Goal: Task Accomplishment & Management: Manage account settings

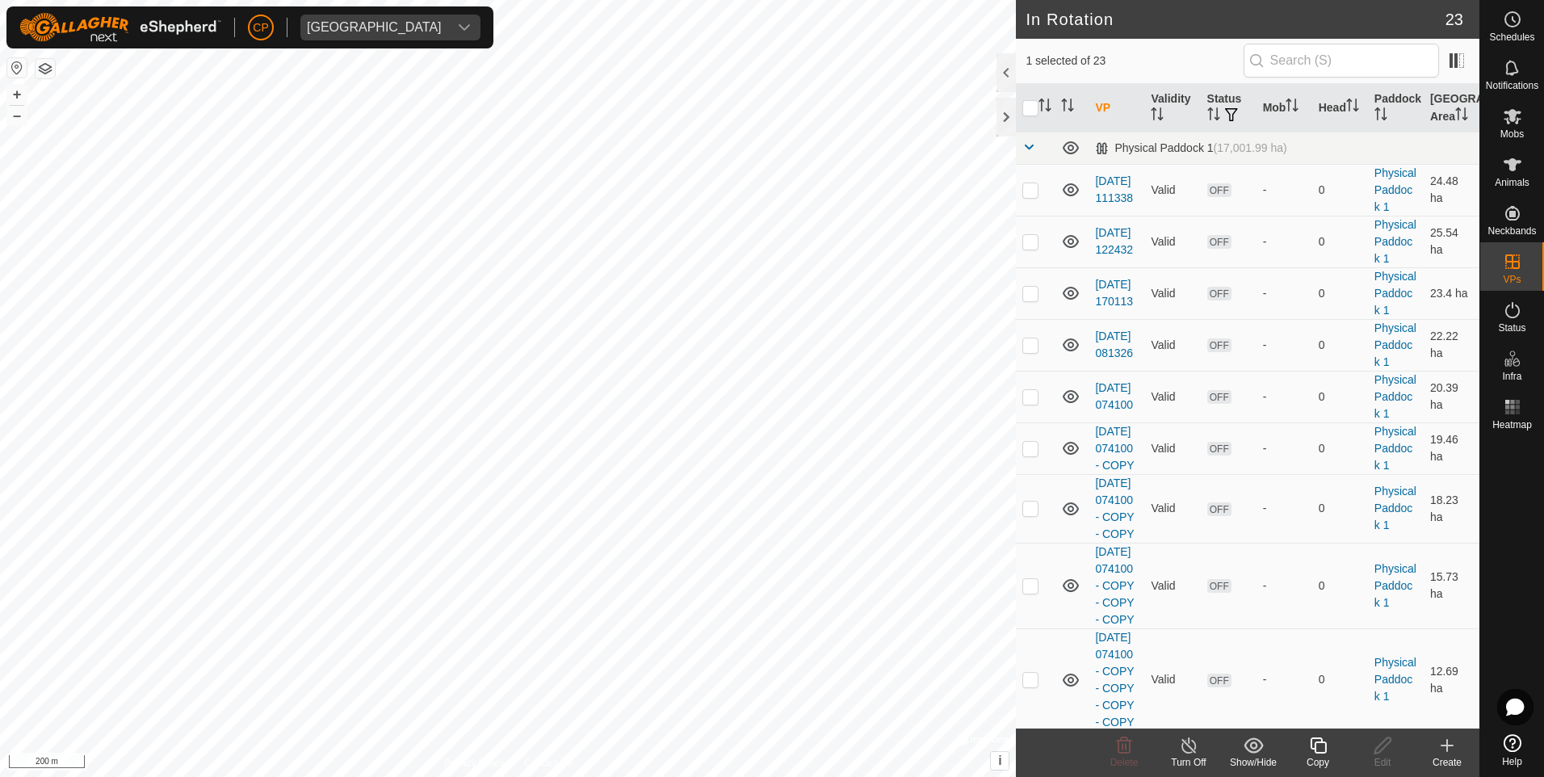
click at [1315, 749] on icon at bounding box center [1318, 745] width 16 height 16
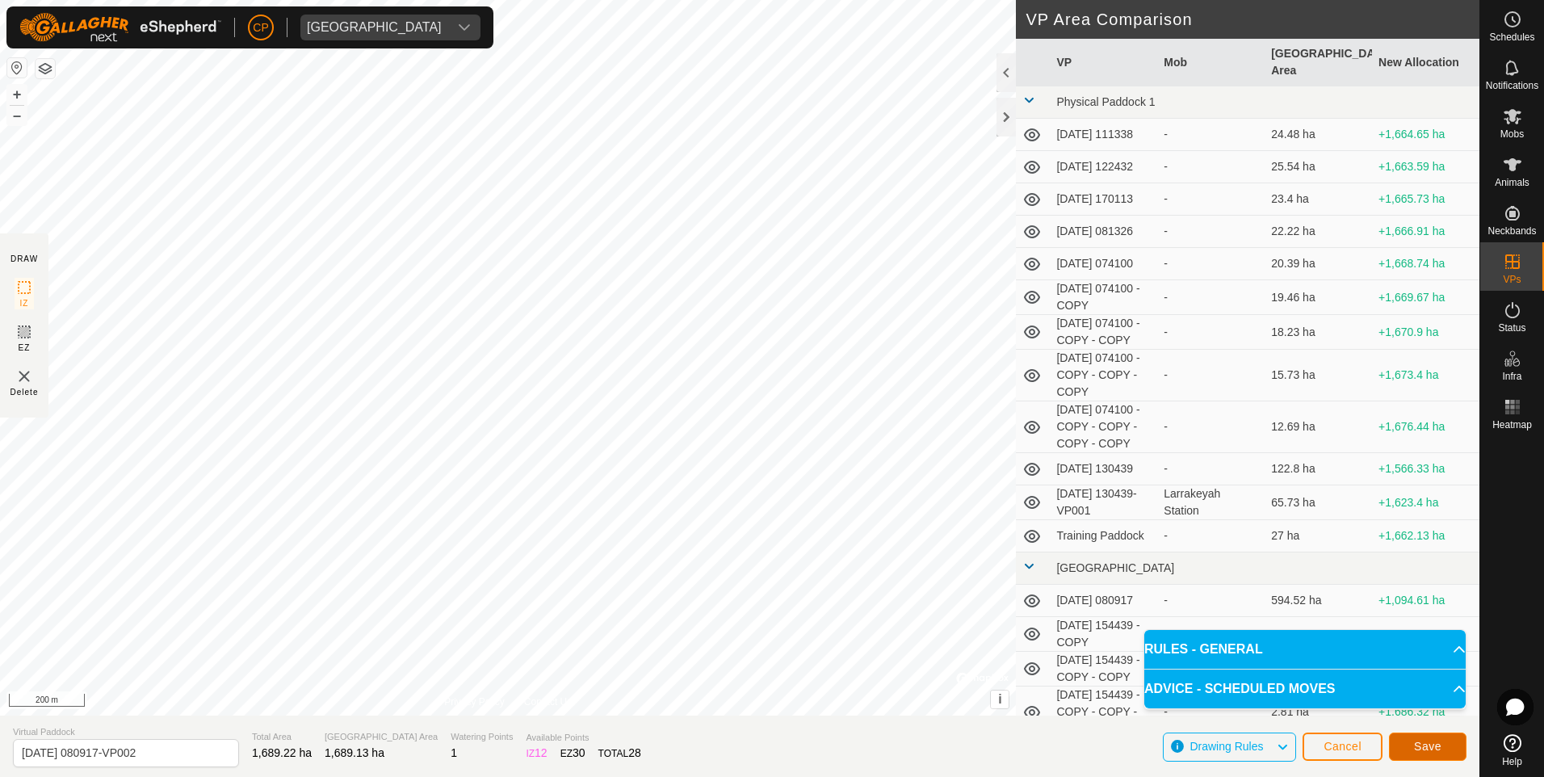
click at [1425, 743] on span "Save" at bounding box center [1427, 746] width 27 height 13
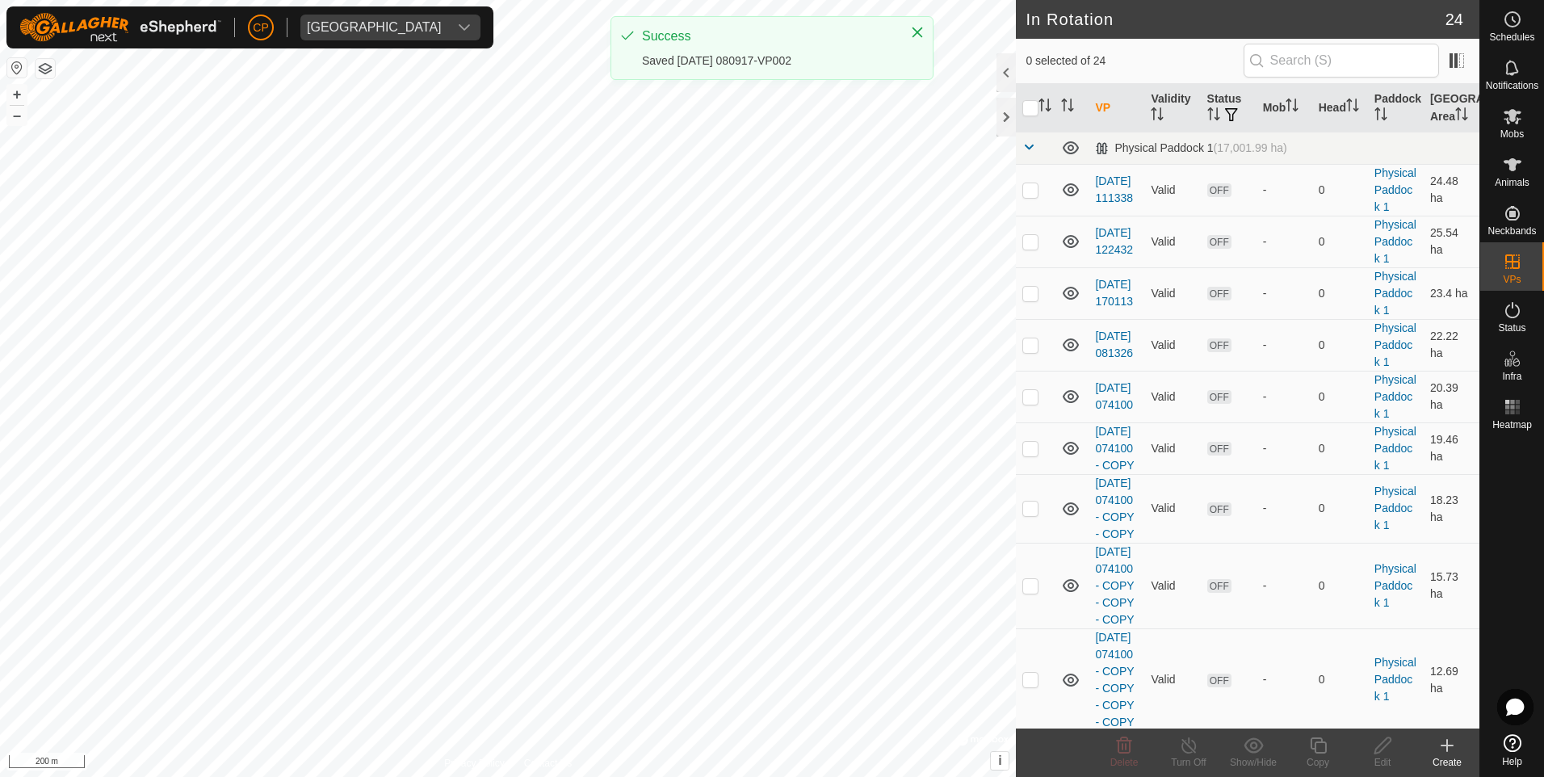
checkbox input "true"
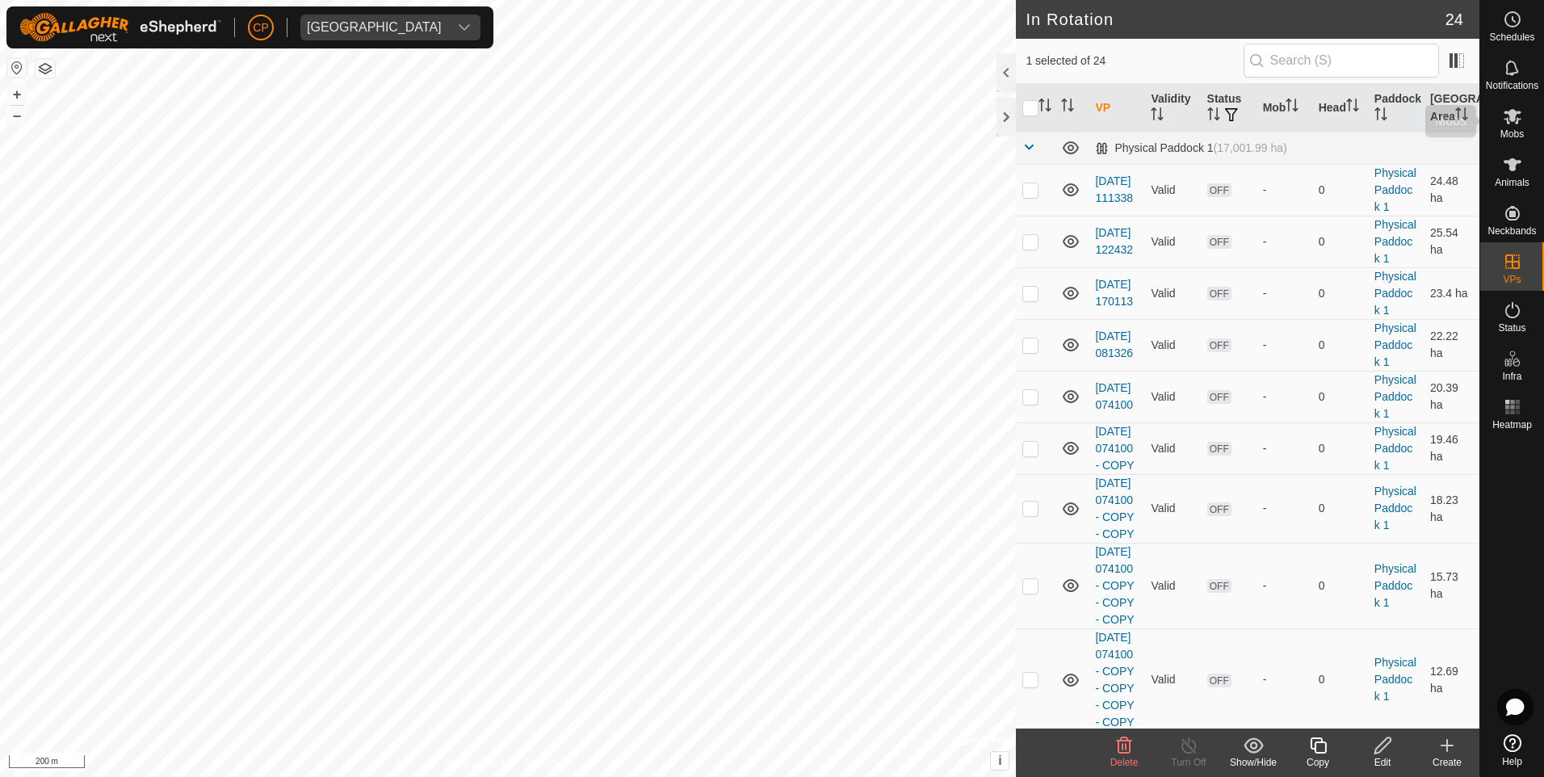
click at [1525, 118] on es-mob-svg-icon at bounding box center [1512, 116] width 29 height 26
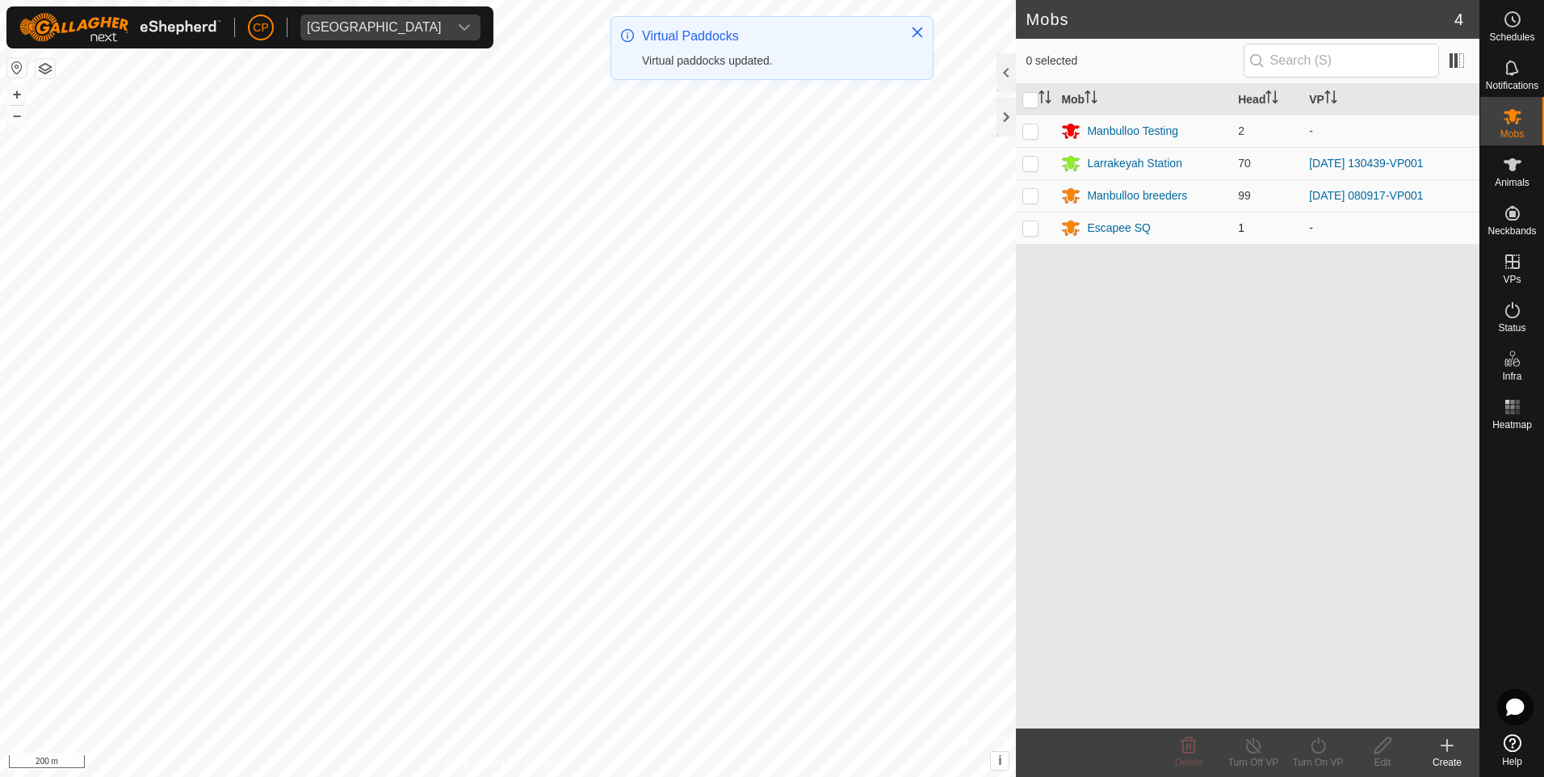
click at [1035, 229] on p-checkbox at bounding box center [1030, 227] width 16 height 13
checkbox input "true"
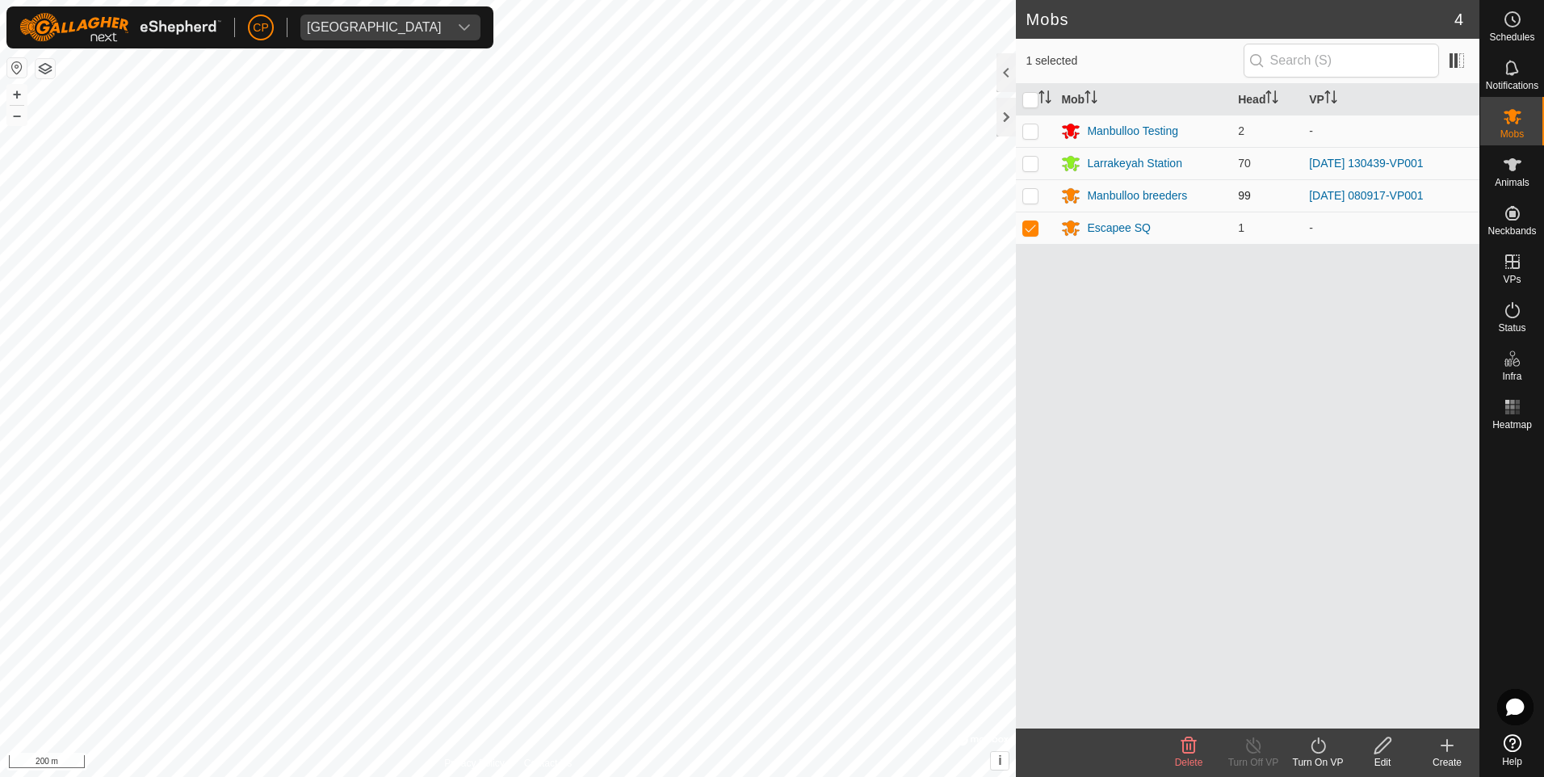
click at [1028, 199] on p-checkbox at bounding box center [1030, 195] width 16 height 13
checkbox input "true"
click at [1307, 745] on turn-on-svg-icon at bounding box center [1318, 745] width 65 height 19
click at [1326, 708] on link "Now" at bounding box center [1366, 710] width 160 height 32
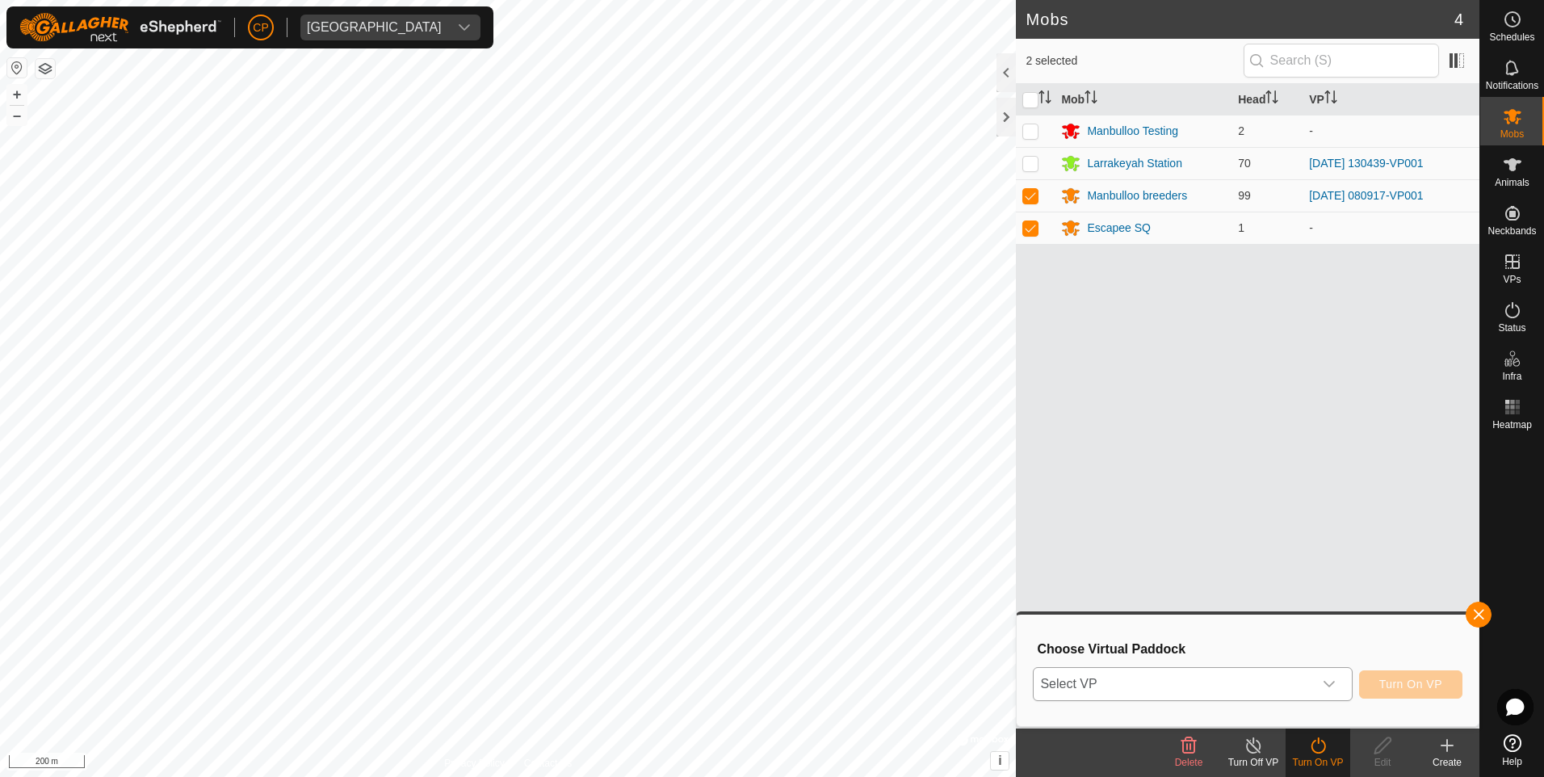
click at [1308, 686] on span "Select VP" at bounding box center [1173, 684] width 279 height 32
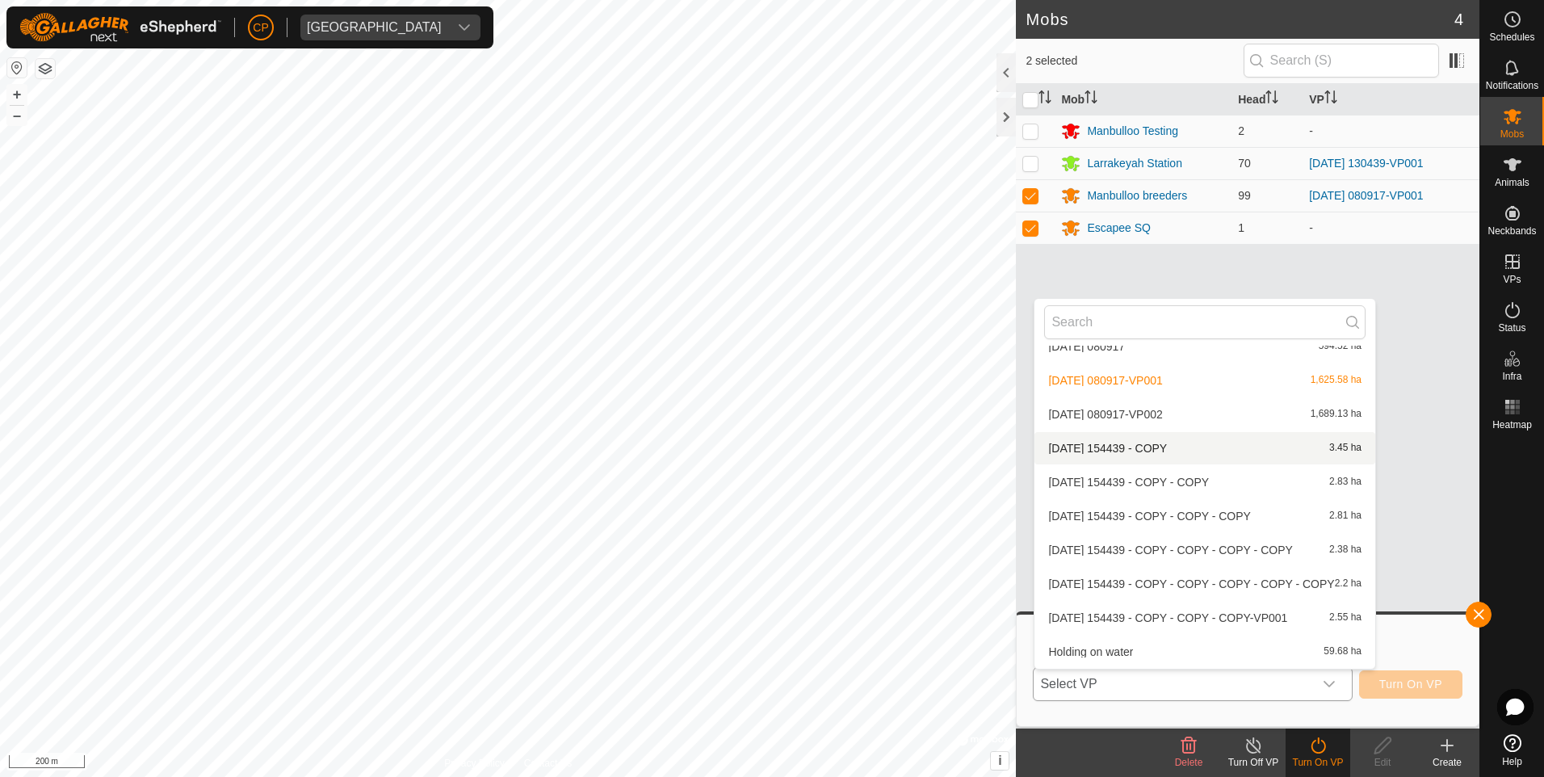
scroll to position [502, 0]
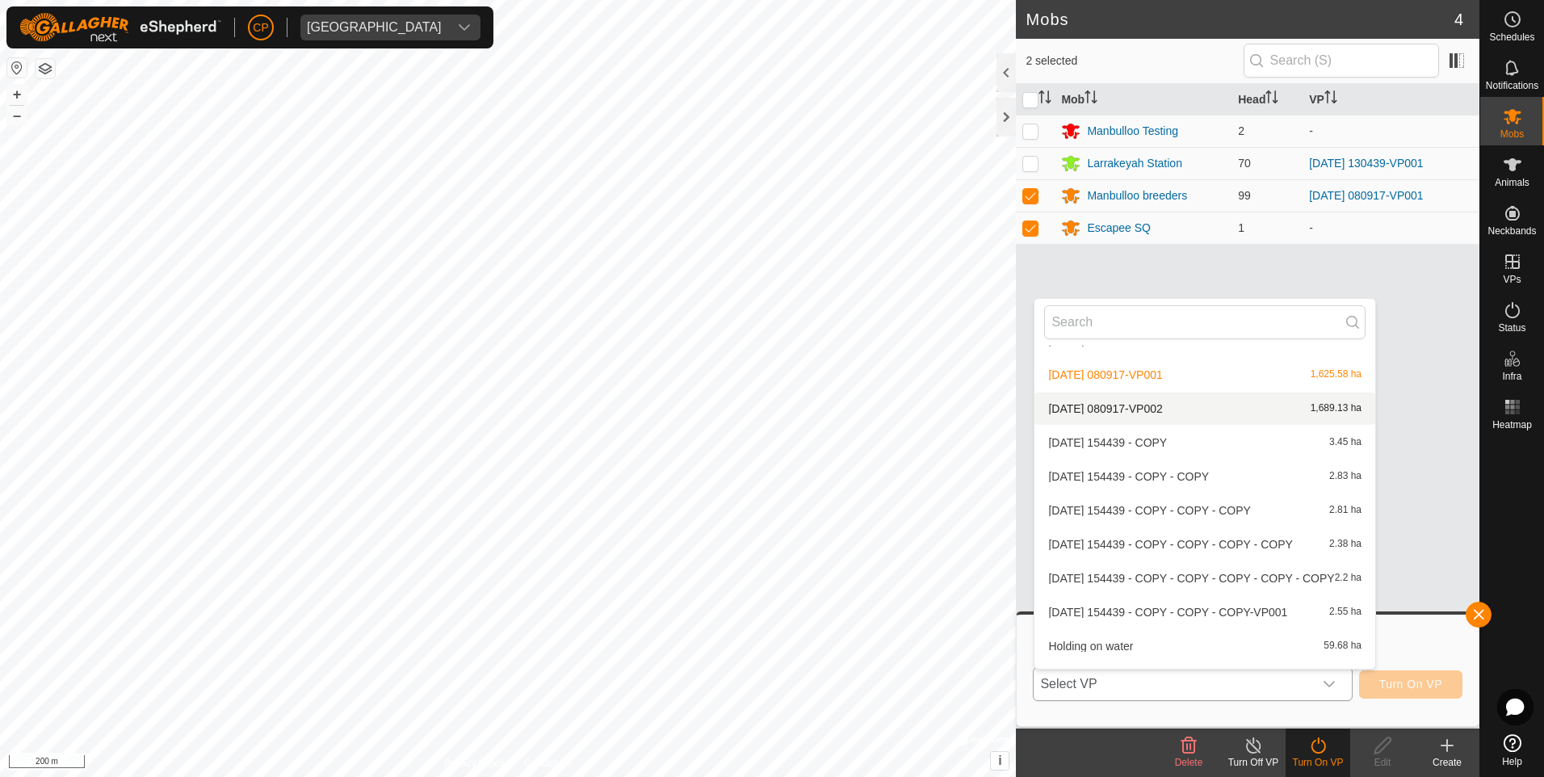
click at [1198, 407] on li "[DATE] 080917-VP002 1,689.13 ha" at bounding box center [1205, 408] width 341 height 32
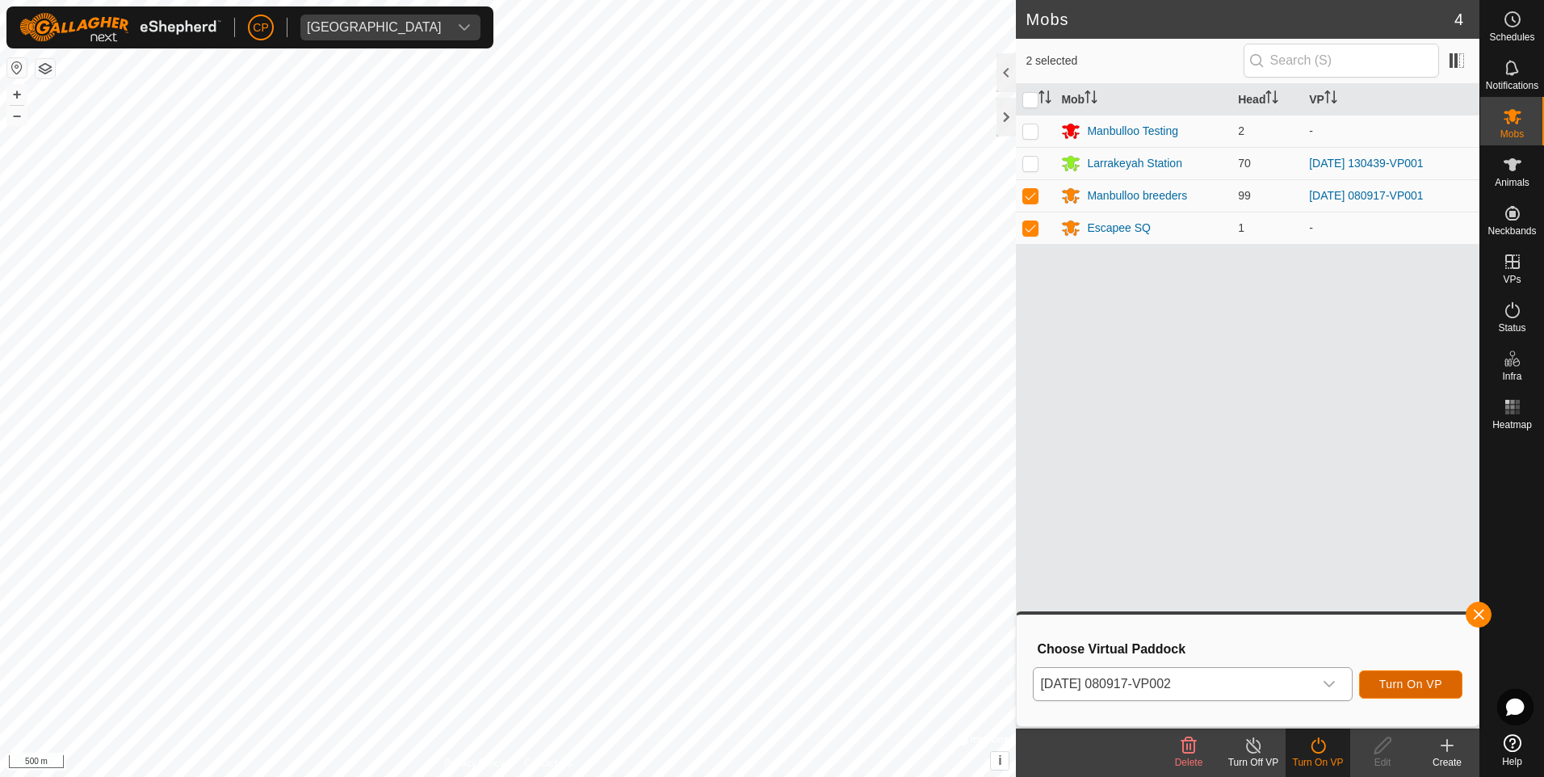
click at [1412, 684] on span "Turn On VP" at bounding box center [1410, 684] width 63 height 13
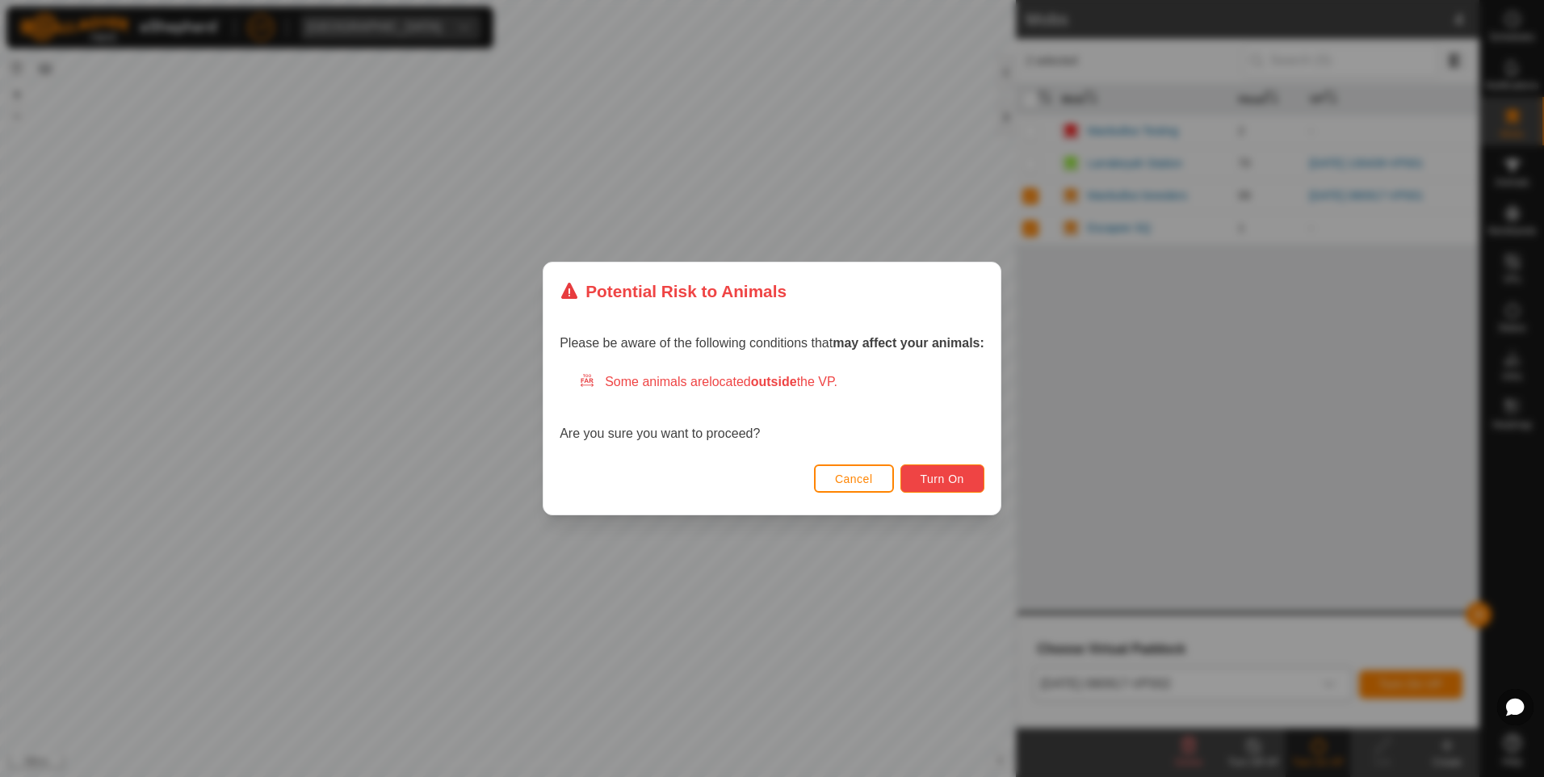
click at [951, 476] on span "Turn On" at bounding box center [943, 478] width 44 height 13
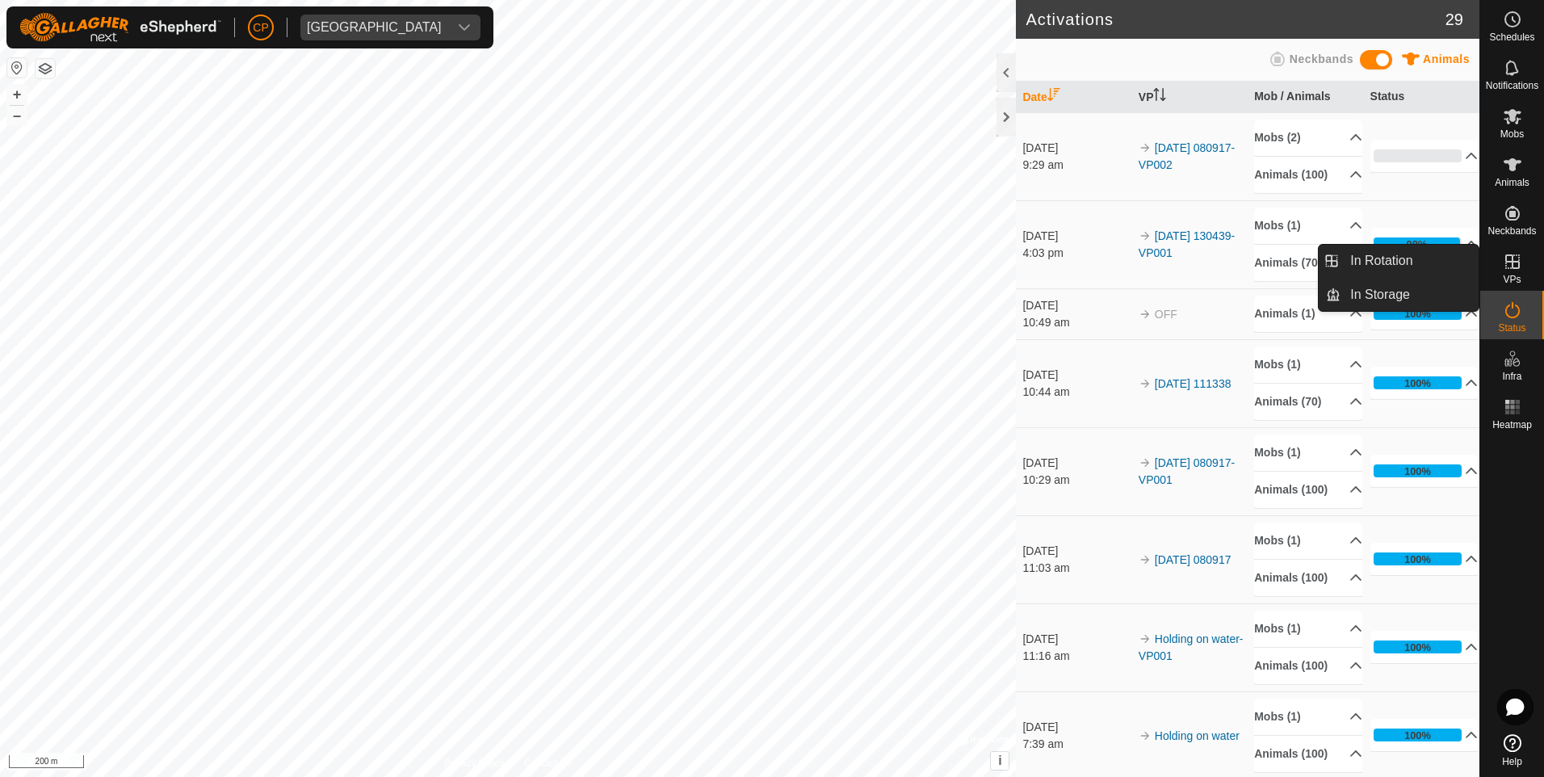
click at [1513, 275] on span "VPs" at bounding box center [1512, 280] width 18 height 10
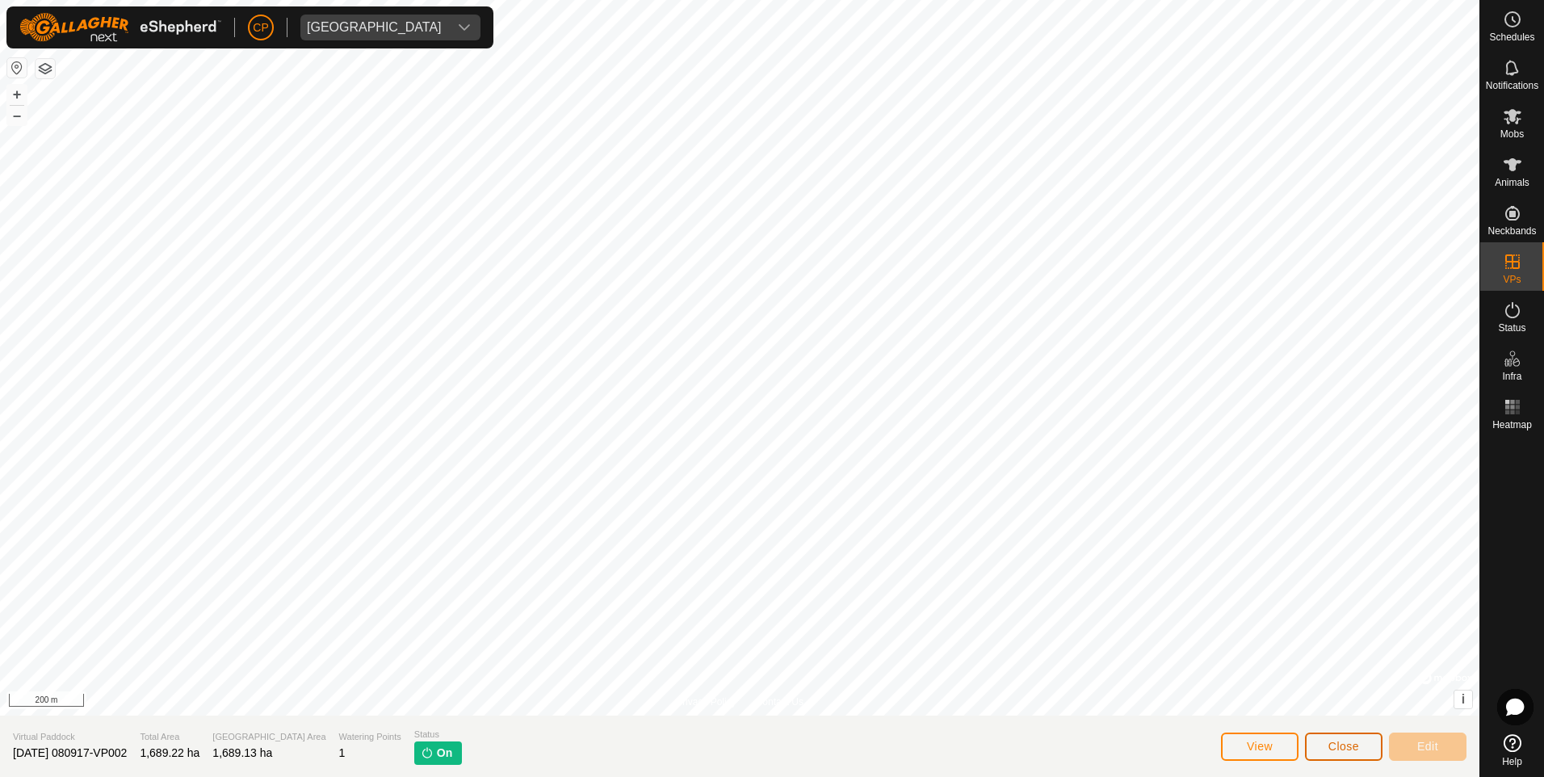
click at [1339, 749] on span "Close" at bounding box center [1343, 746] width 31 height 13
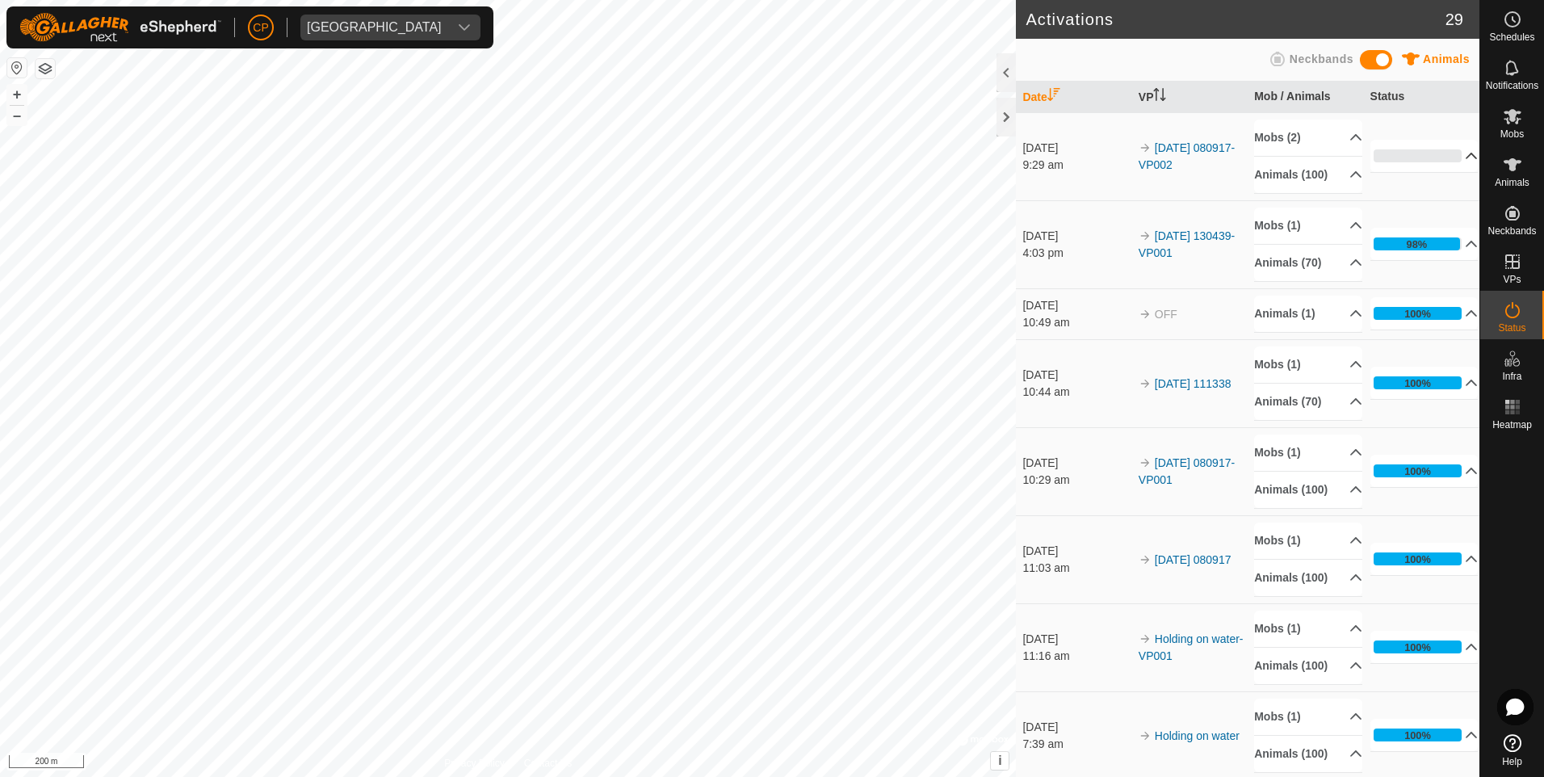
click at [1450, 157] on p-accordion-header "0%" at bounding box center [1424, 156] width 108 height 32
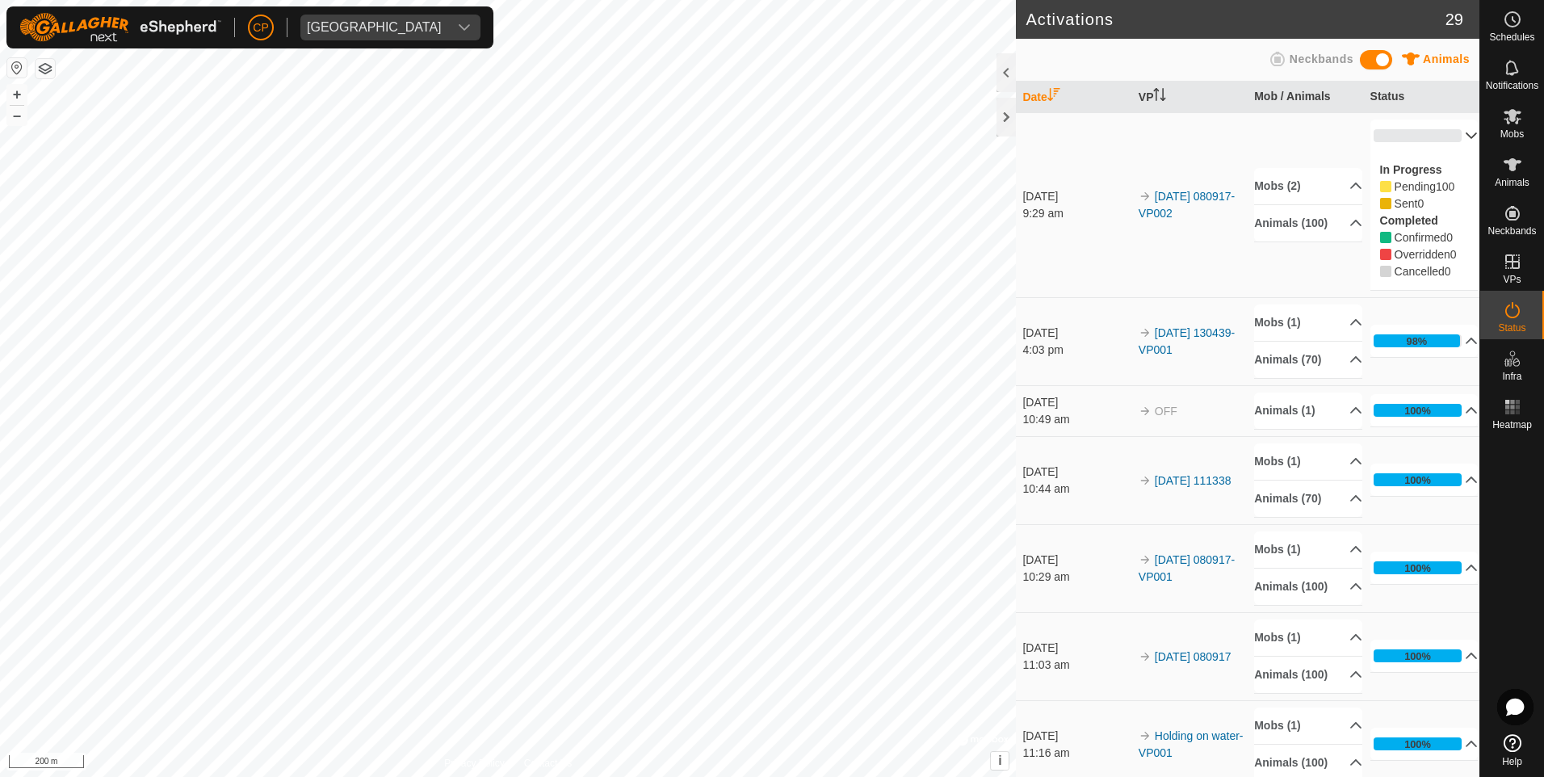
click at [1450, 141] on p-accordion-header "0%" at bounding box center [1424, 136] width 108 height 32
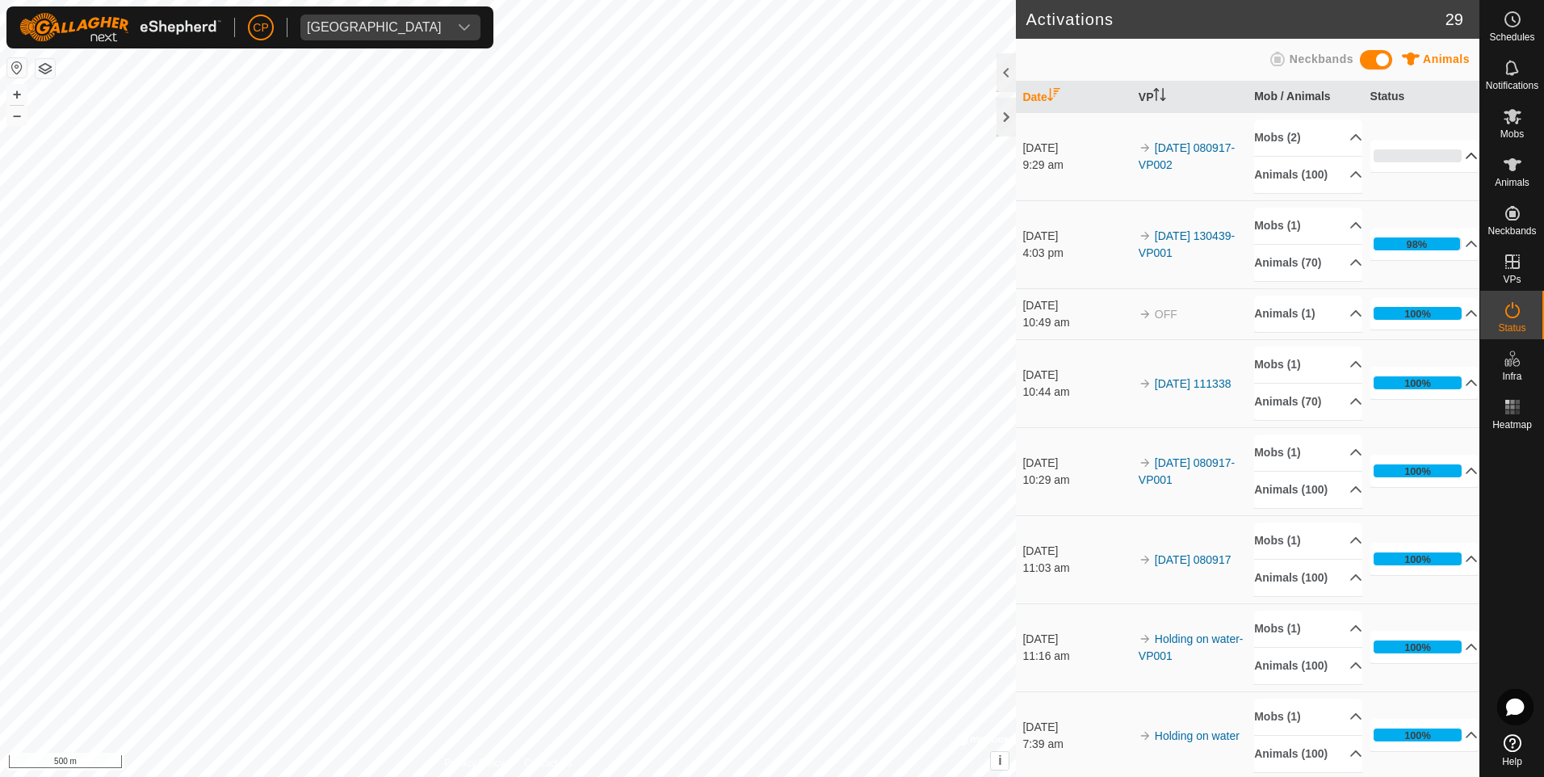
click at [1460, 155] on p-accordion-header "0%" at bounding box center [1424, 156] width 108 height 32
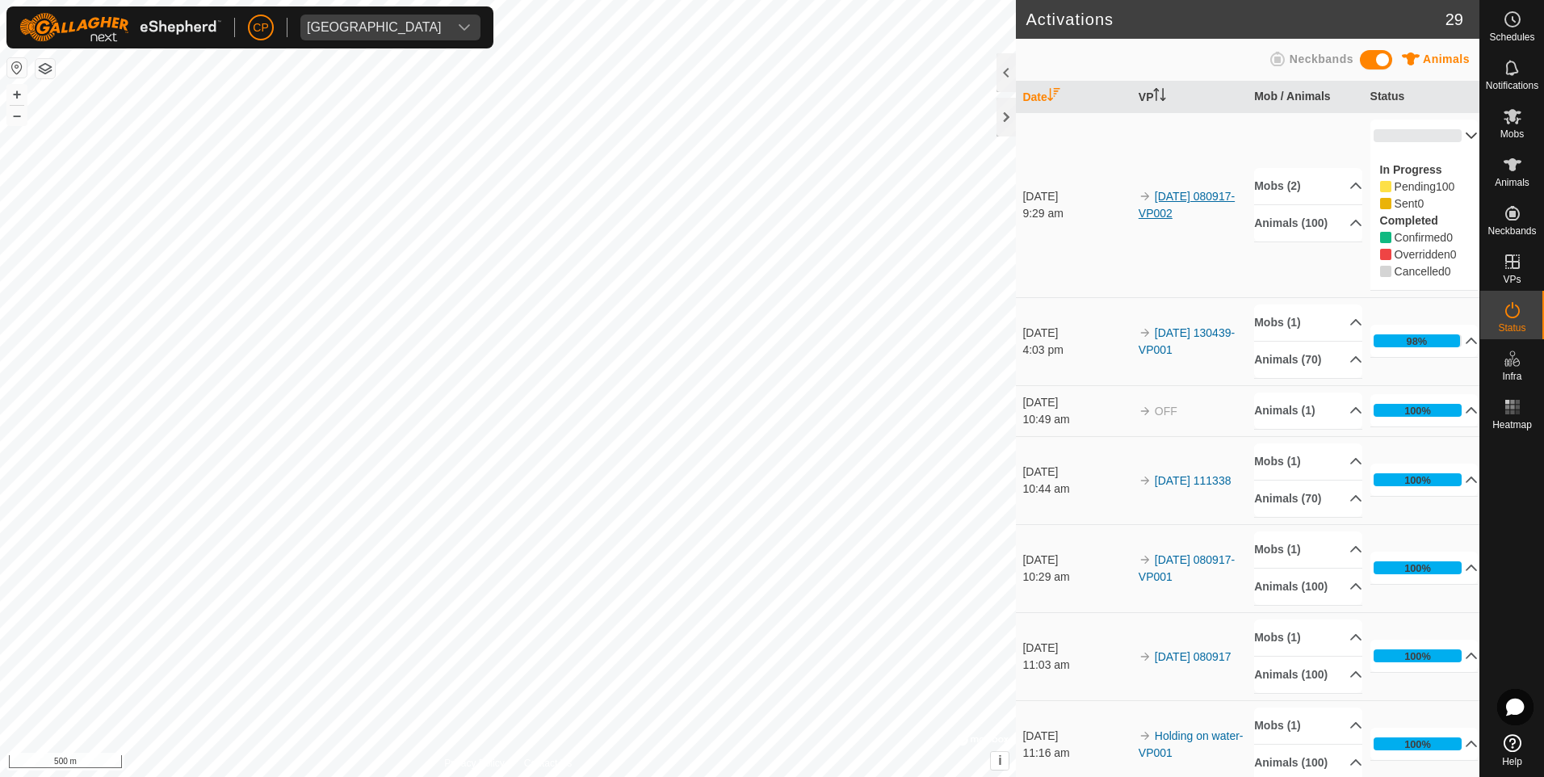
click at [1201, 203] on link "[DATE] 080917-VP002" at bounding box center [1187, 205] width 96 height 30
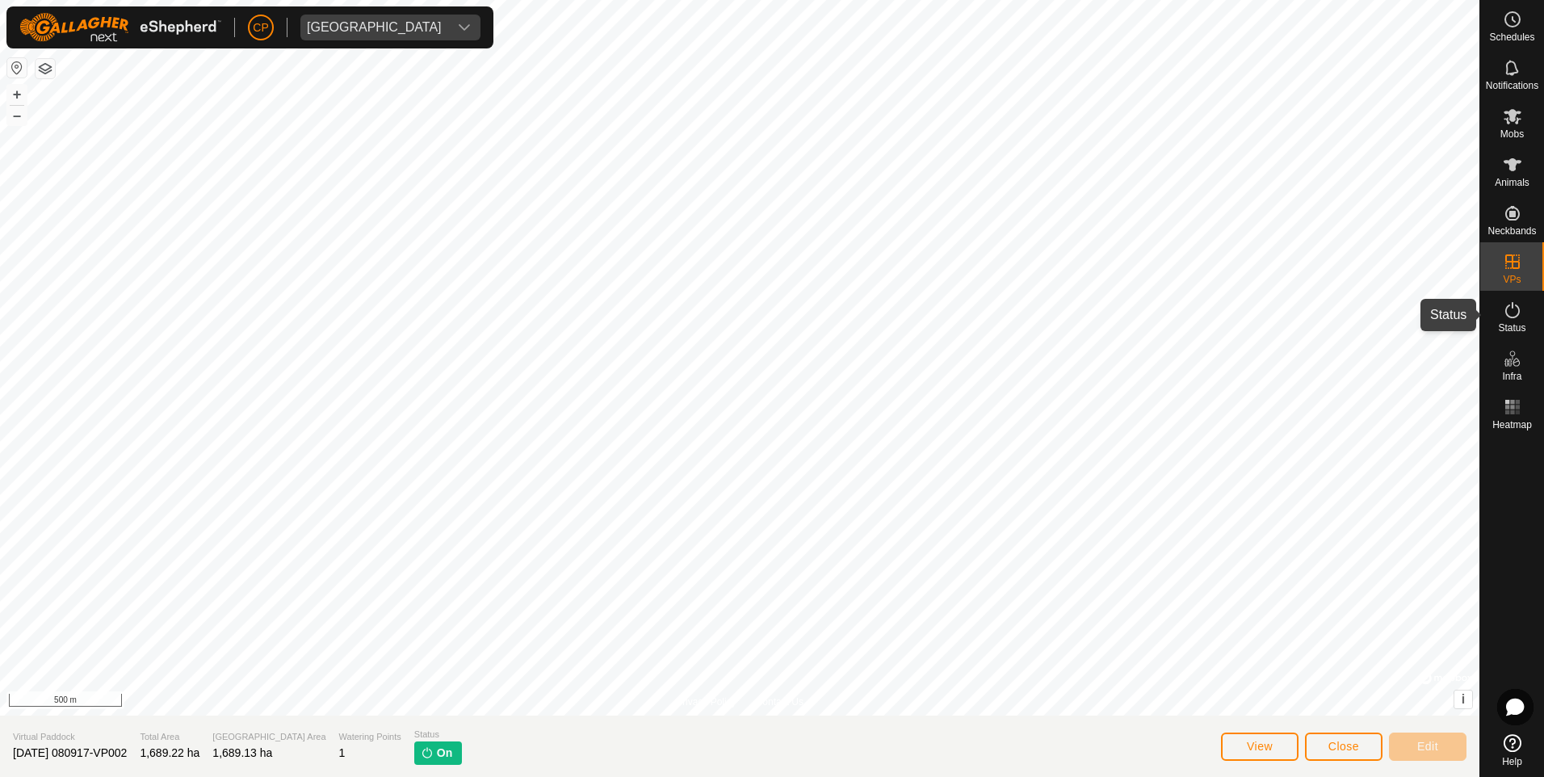
click at [1520, 297] on es-activation-svg-icon at bounding box center [1512, 310] width 29 height 26
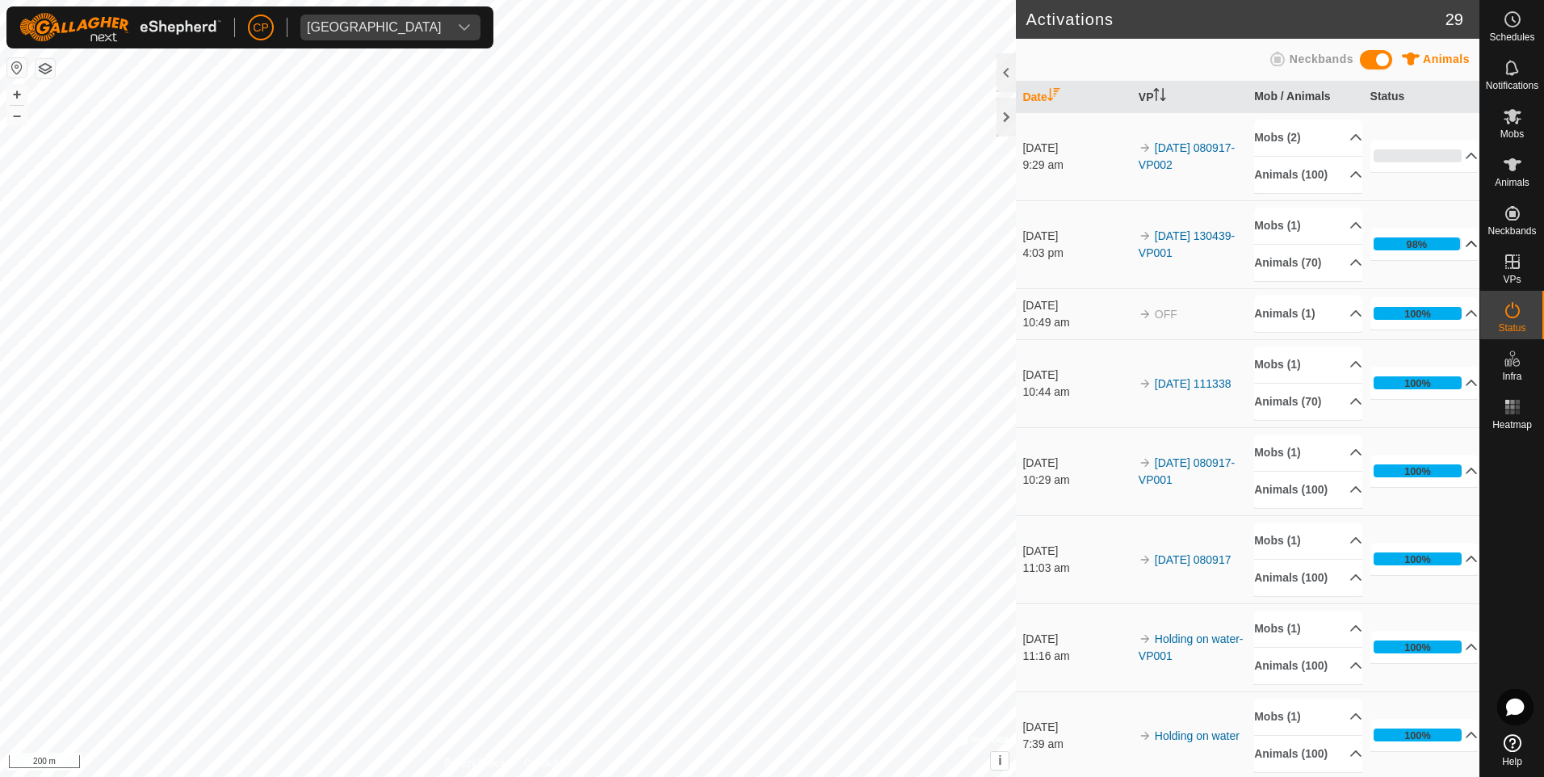
click at [1446, 245] on p-accordion-header "98%" at bounding box center [1424, 244] width 108 height 32
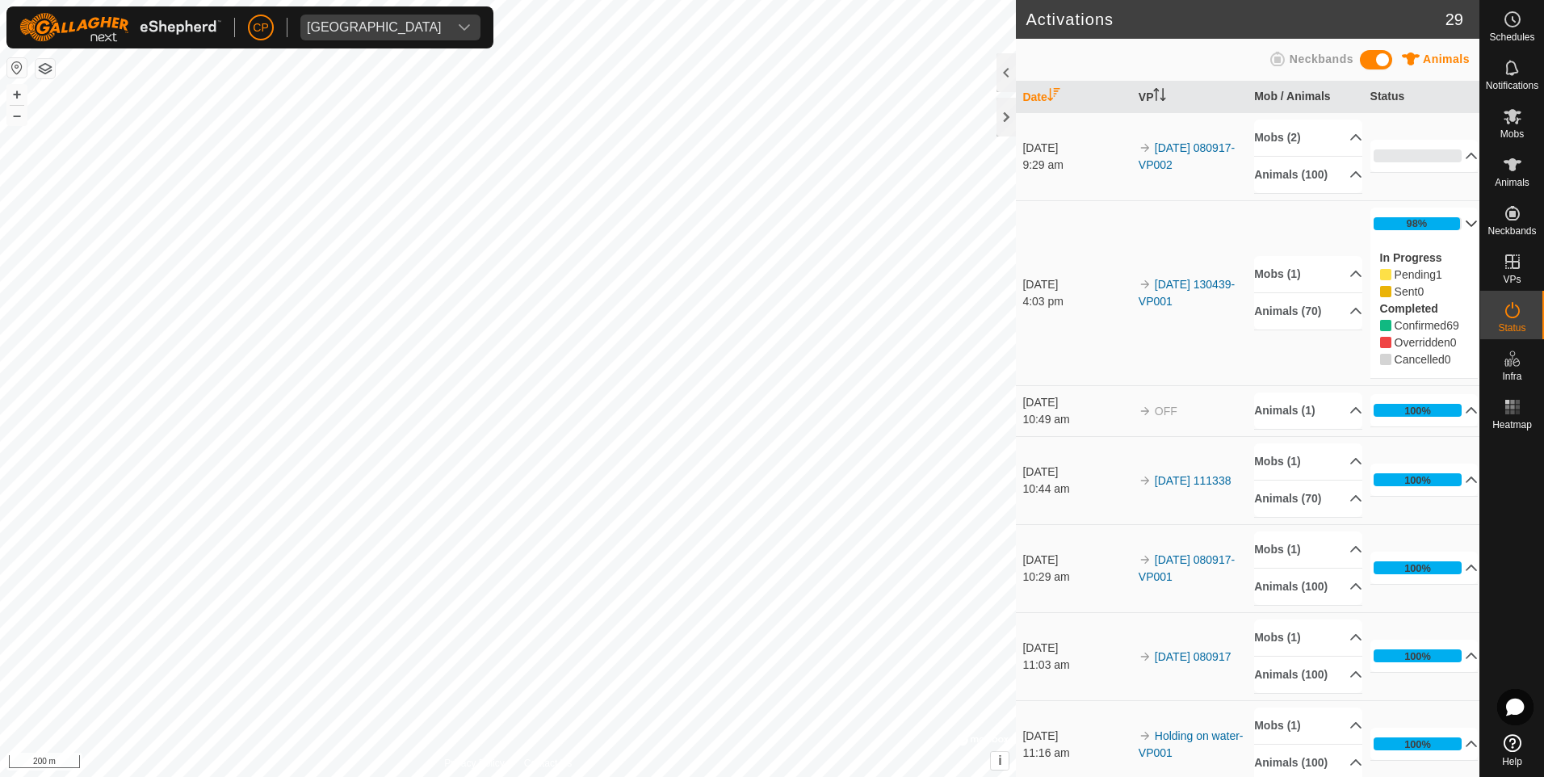
click at [1453, 225] on p-accordion-header "98%" at bounding box center [1424, 224] width 108 height 32
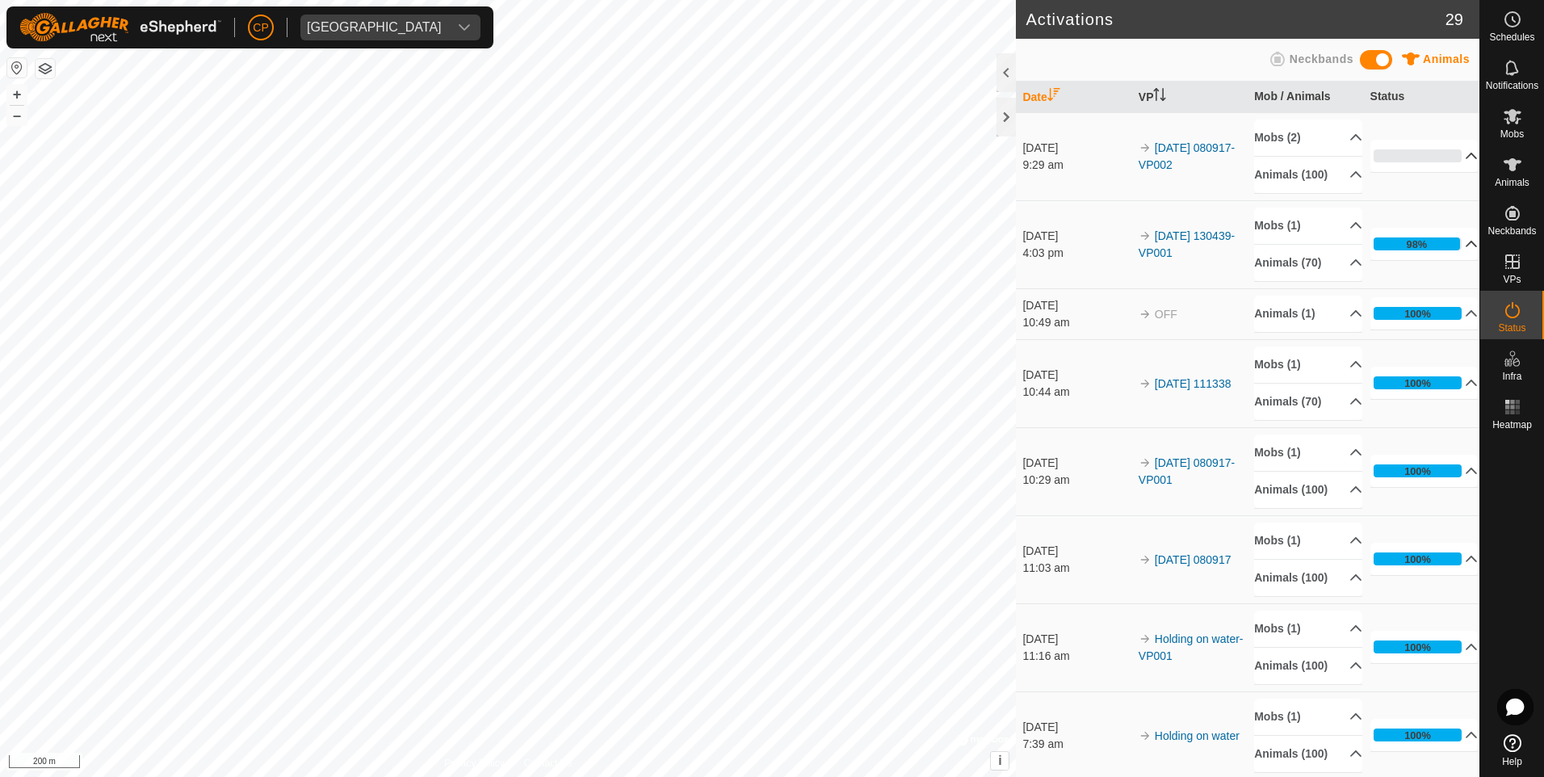
click at [1450, 150] on p-accordion-header "0%" at bounding box center [1424, 156] width 108 height 32
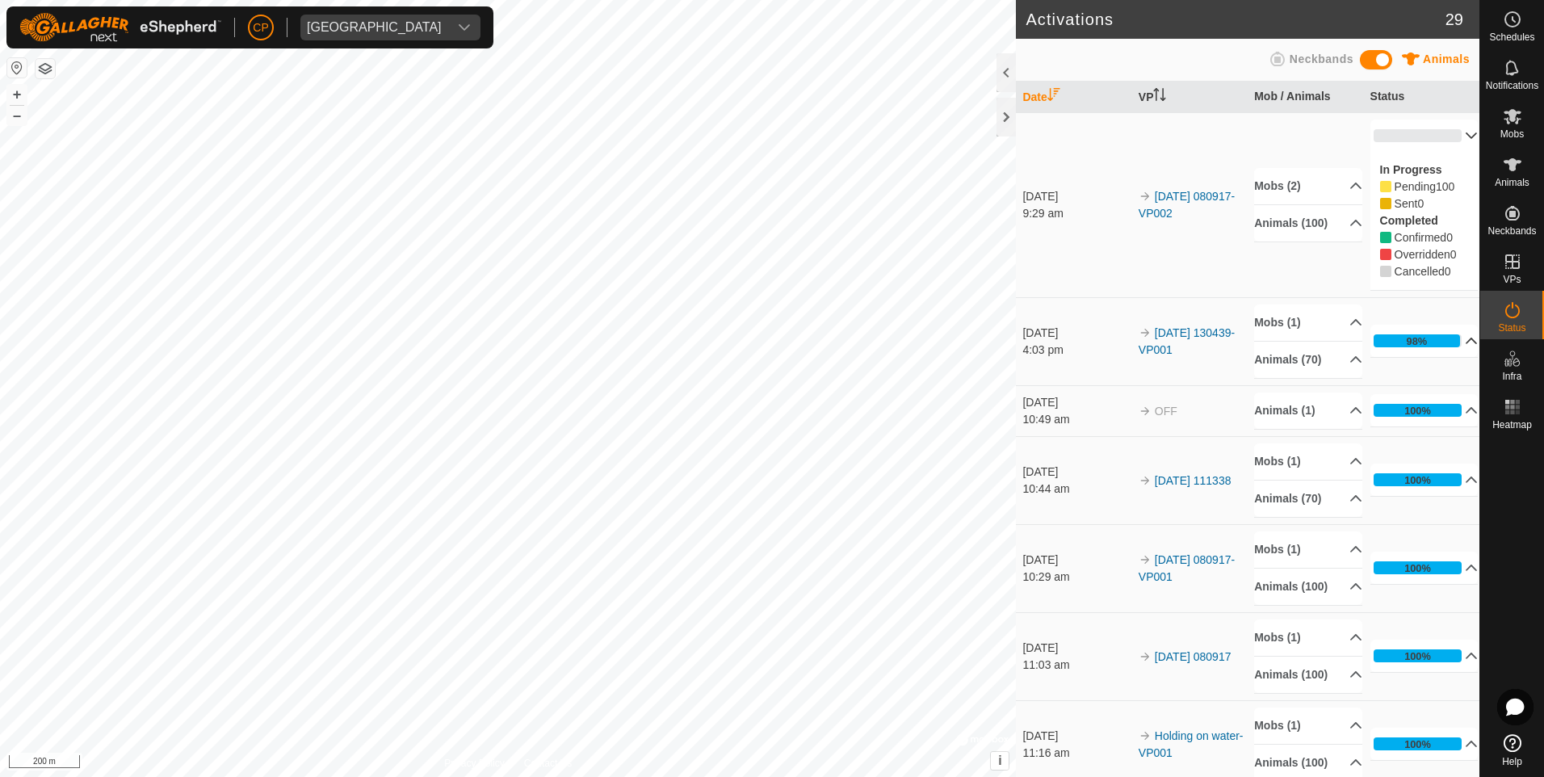
click at [1450, 126] on p-accordion-header "0%" at bounding box center [1424, 136] width 108 height 32
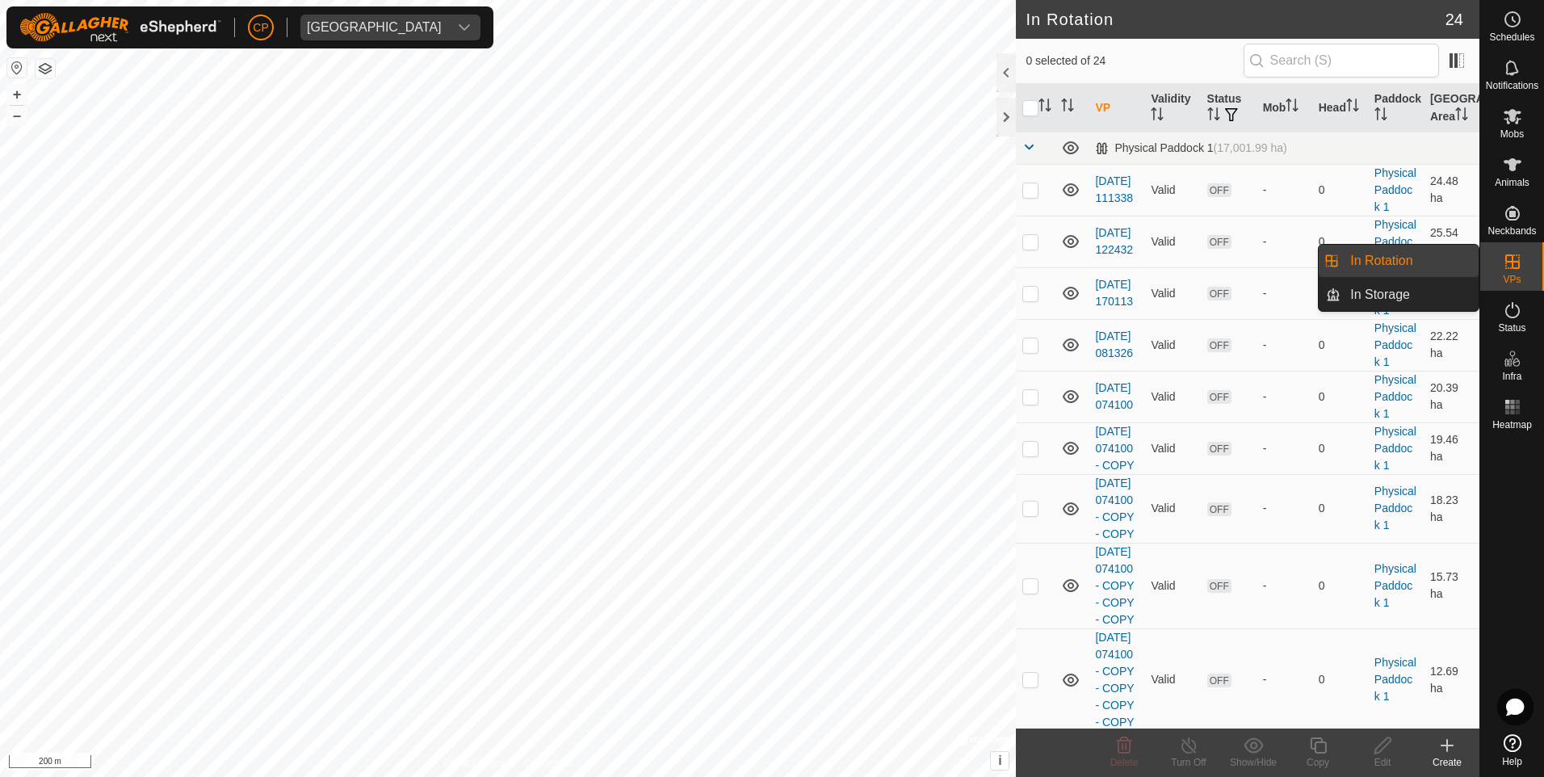
click at [1514, 282] on span "VPs" at bounding box center [1512, 280] width 18 height 10
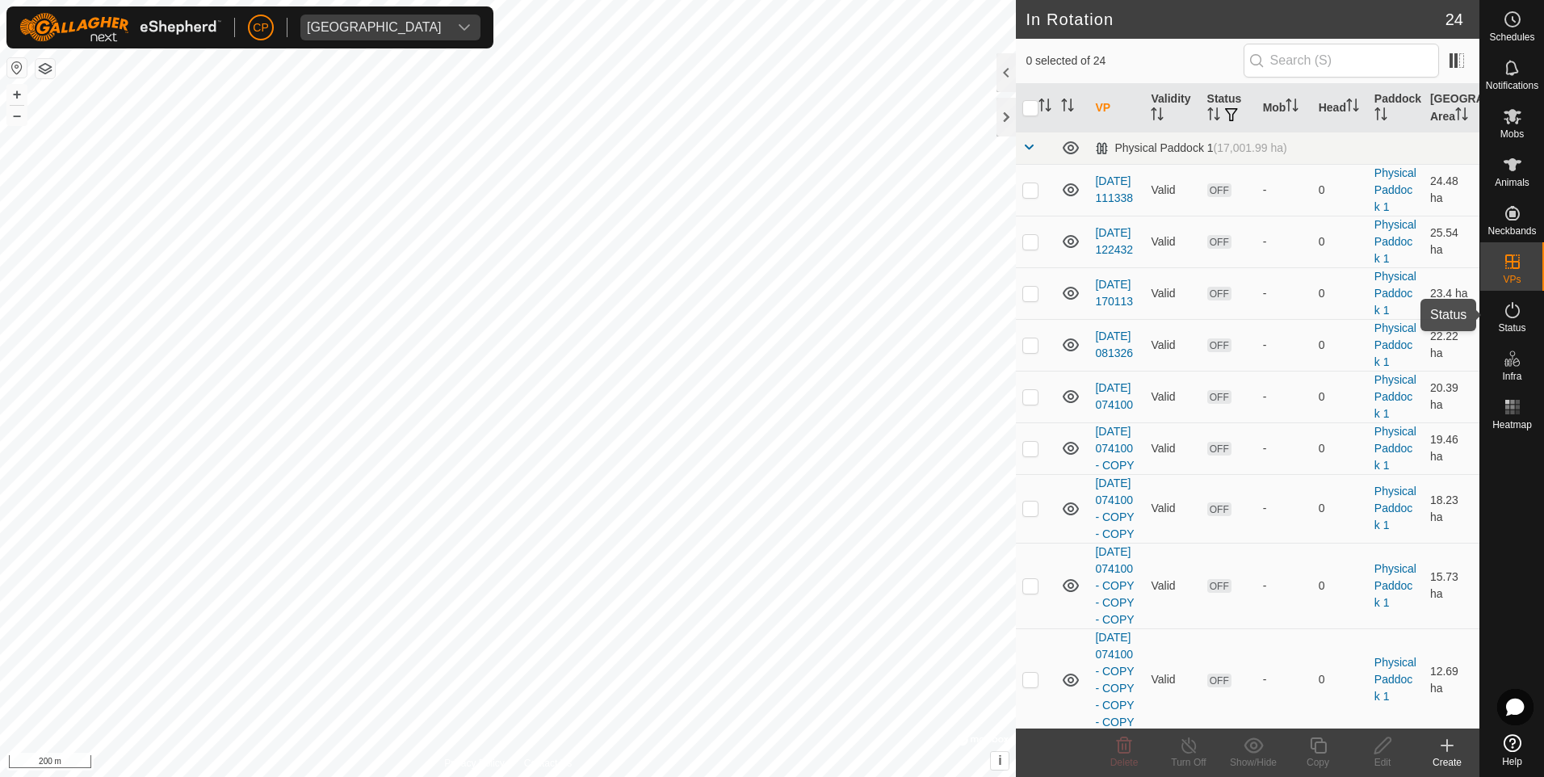
click at [1521, 328] on span "Status" at bounding box center [1511, 328] width 27 height 10
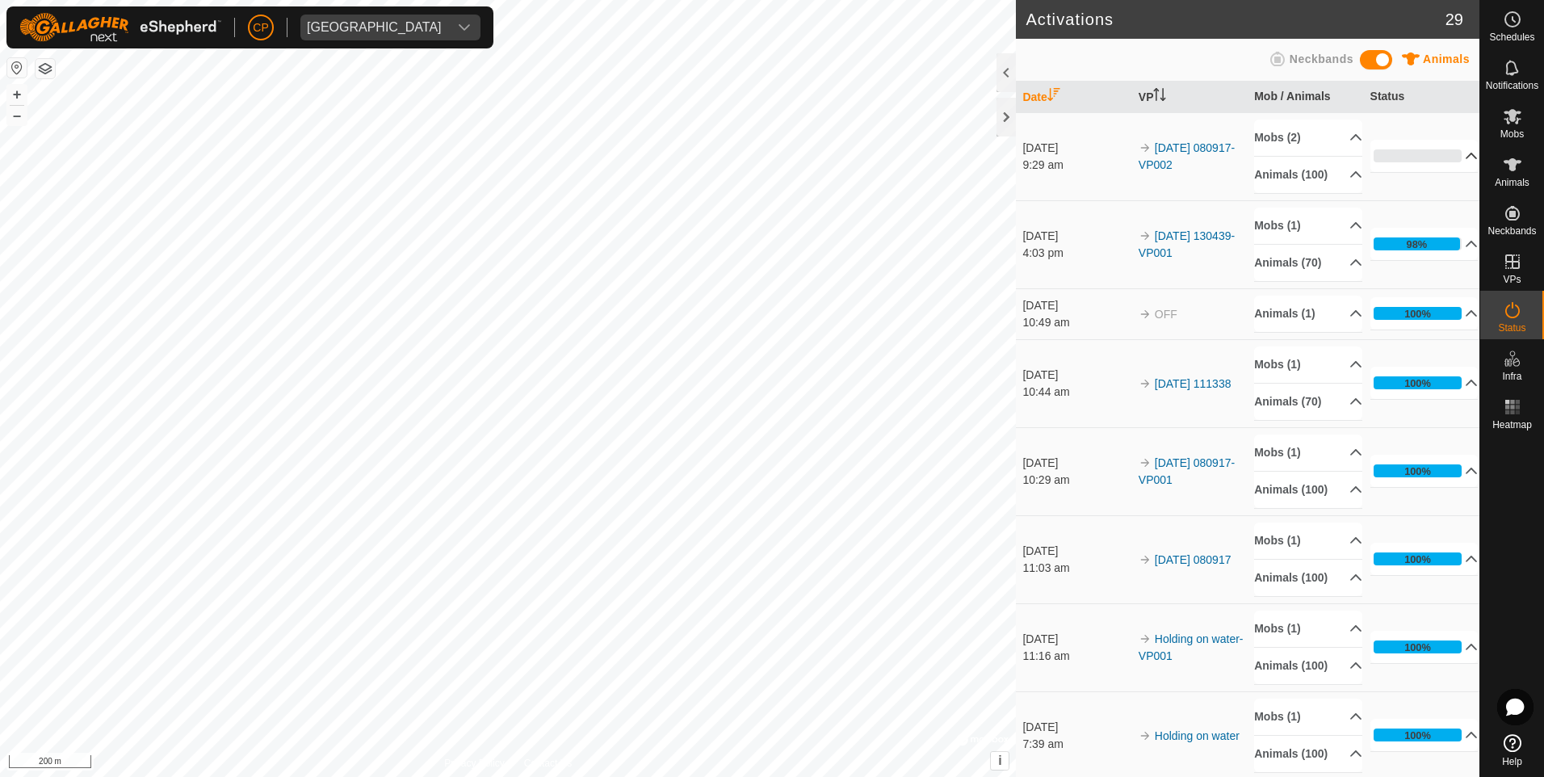
click at [1460, 151] on p-accordion-header "0%" at bounding box center [1424, 156] width 108 height 32
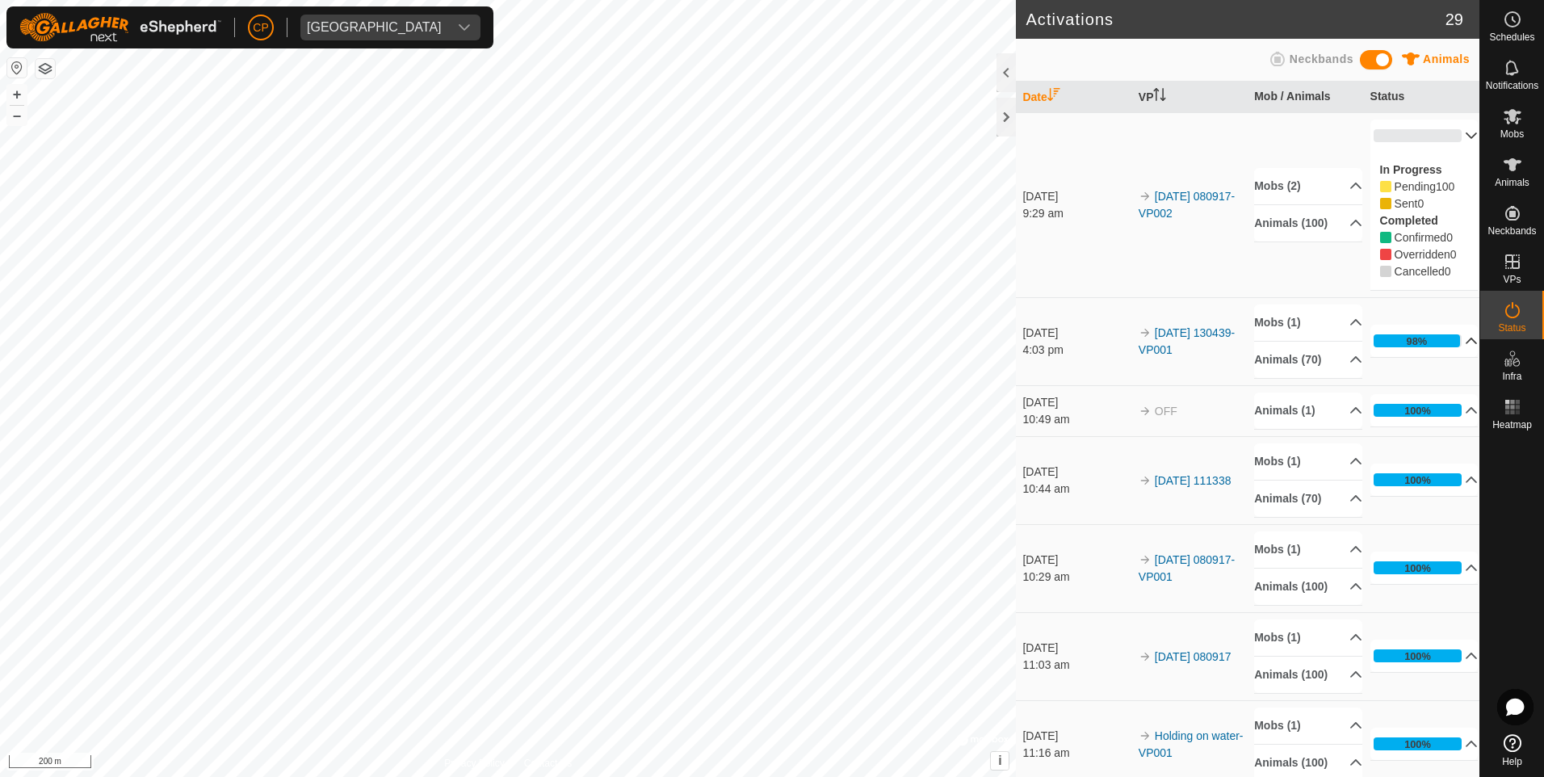
click at [1450, 350] on p-accordion-header "98%" at bounding box center [1424, 341] width 108 height 32
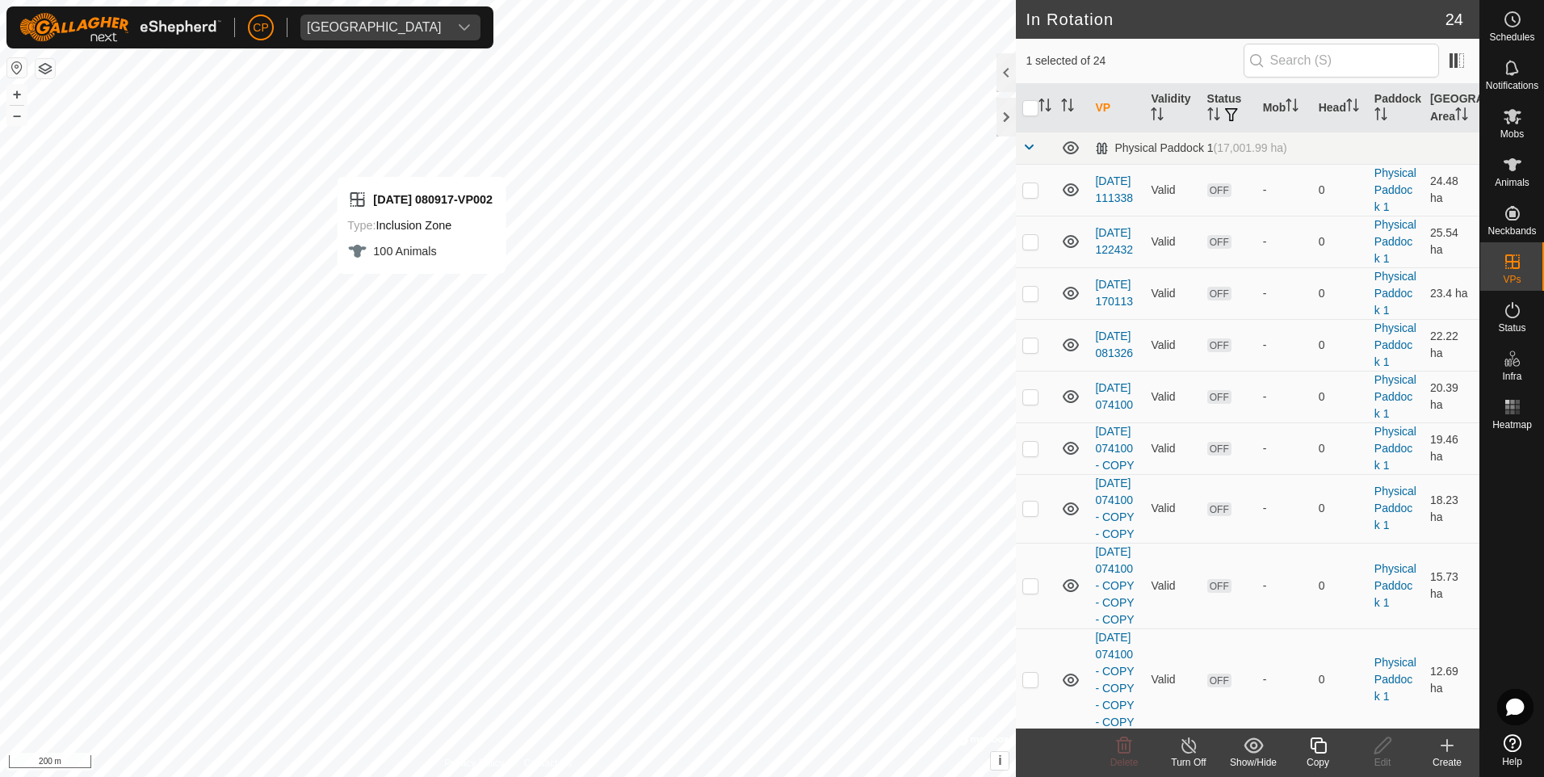
checkbox input "false"
checkbox input "true"
click at [1189, 758] on div "Turn Off" at bounding box center [1188, 762] width 65 height 15
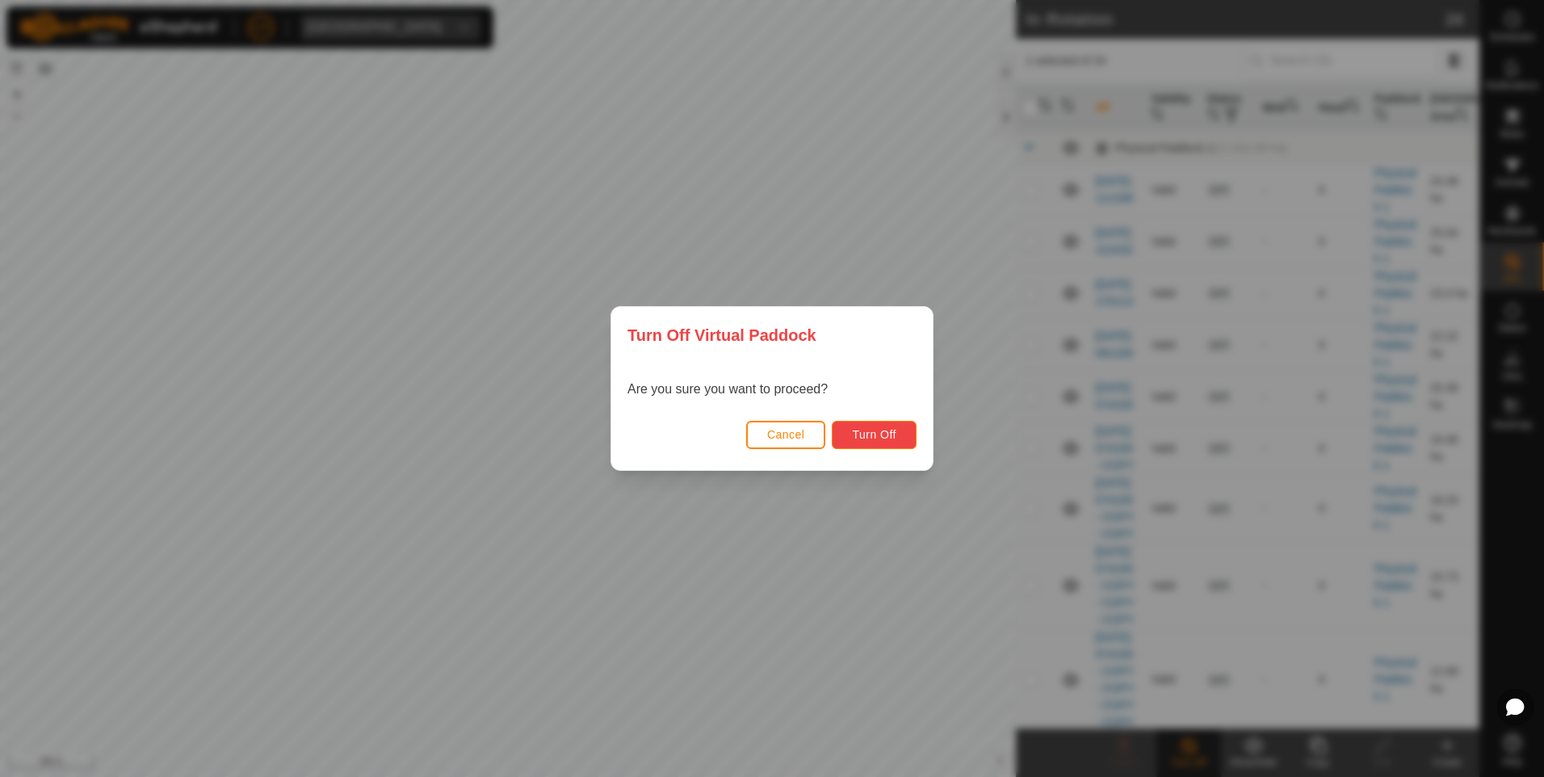
click at [871, 441] on span "Turn Off" at bounding box center [874, 434] width 44 height 13
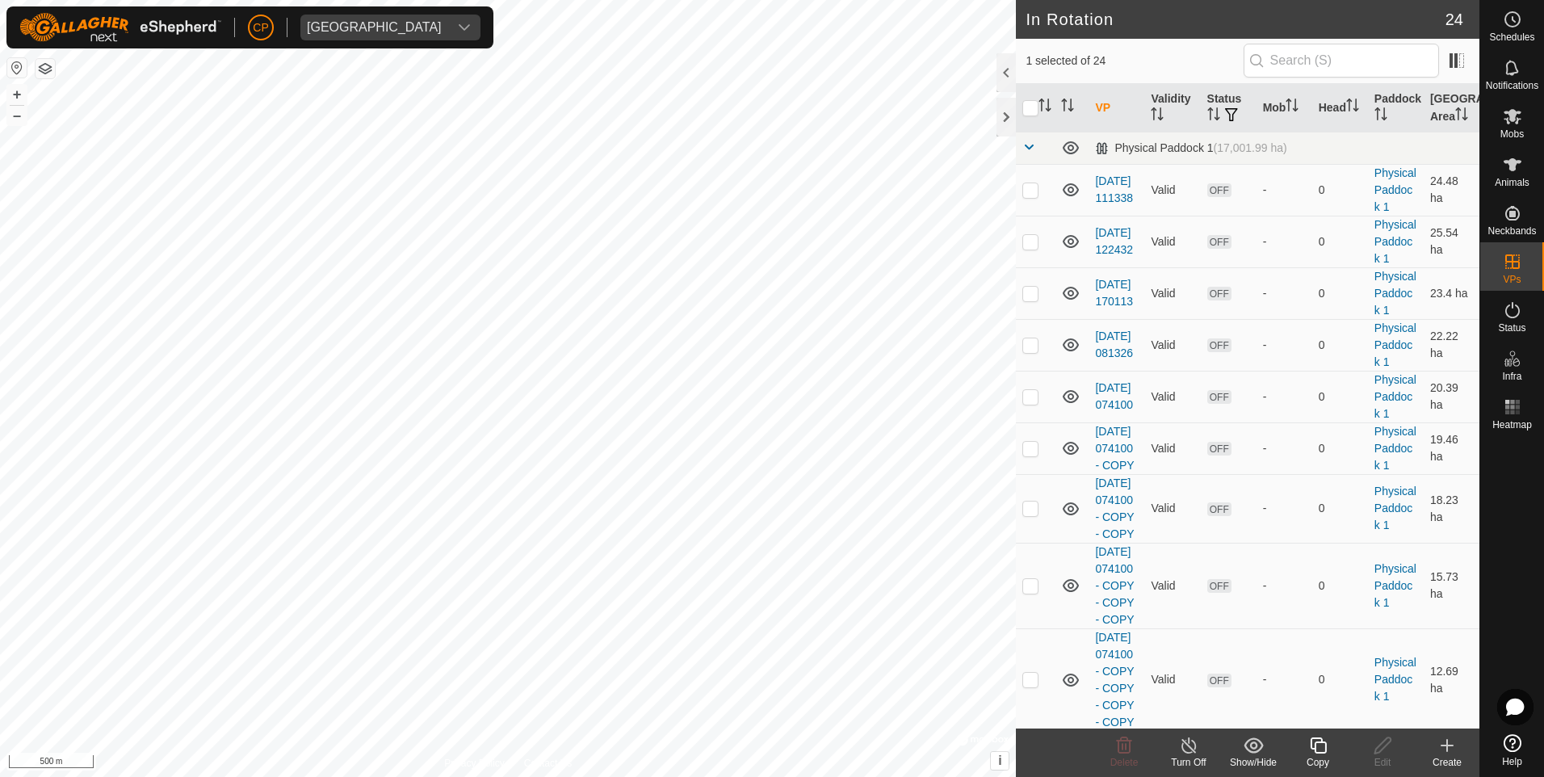
checkbox input "false"
checkbox input "true"
click at [1382, 753] on icon at bounding box center [1383, 745] width 20 height 19
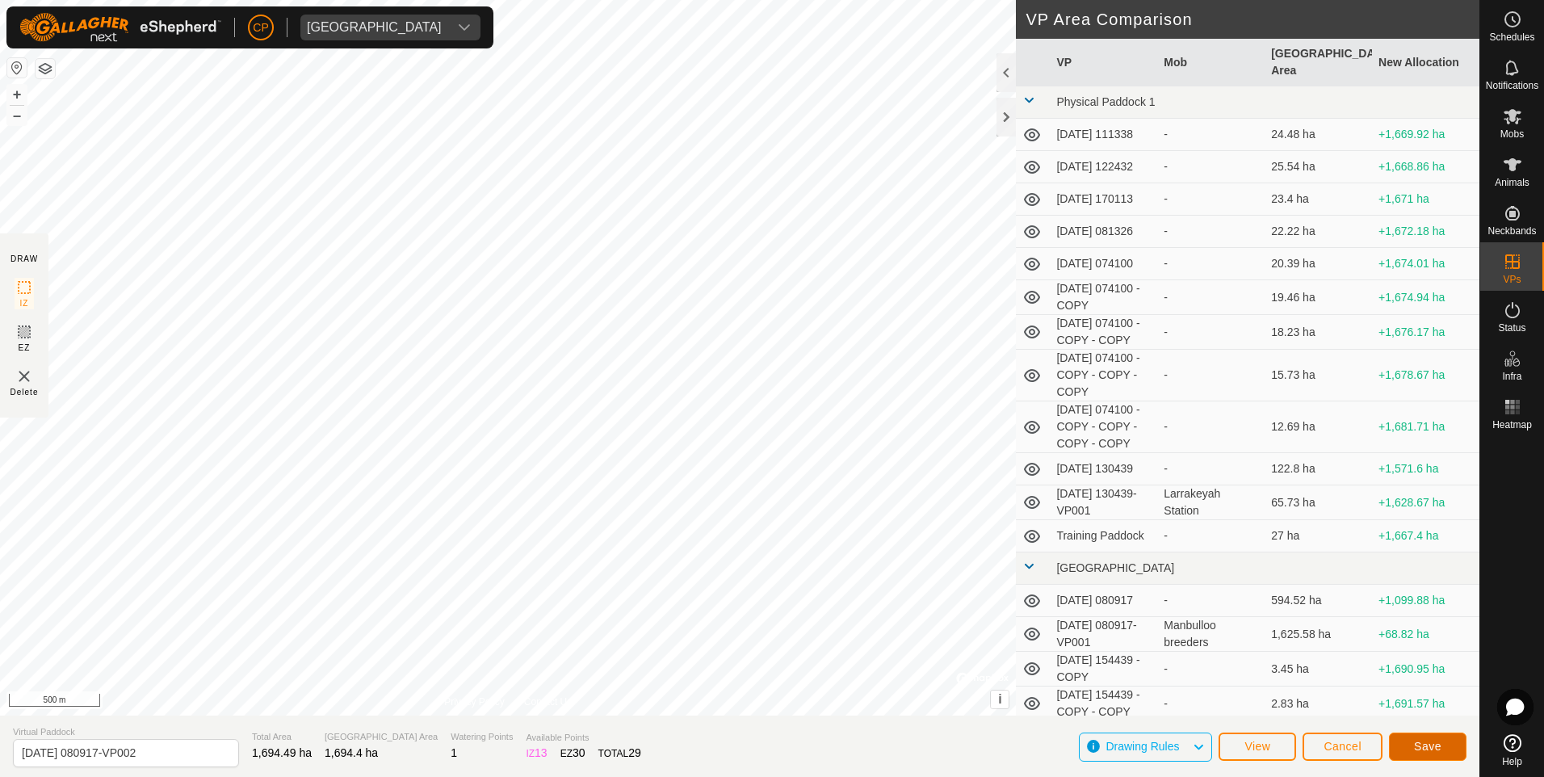
click at [1431, 752] on span "Save" at bounding box center [1427, 746] width 27 height 13
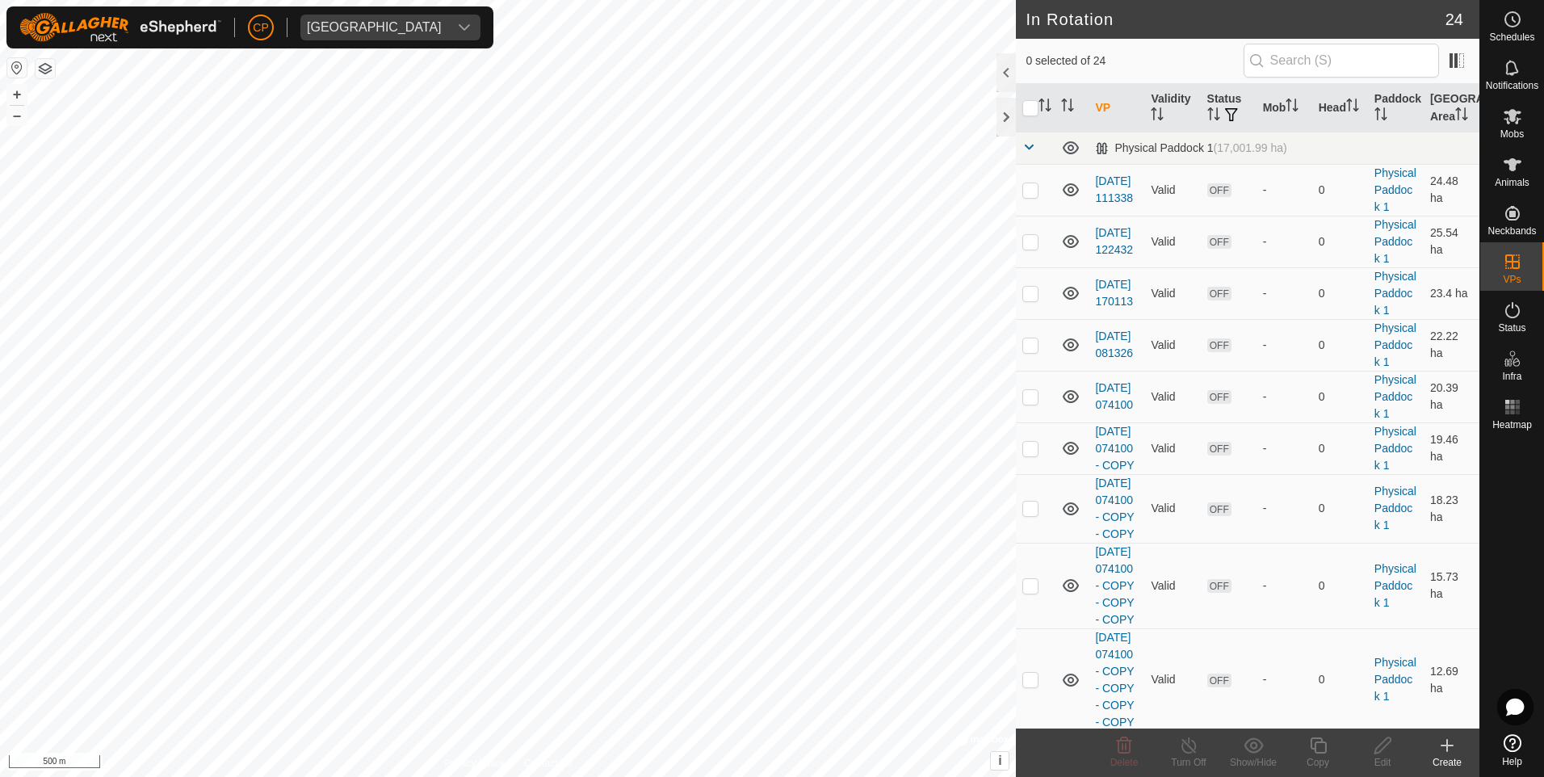
checkbox input "true"
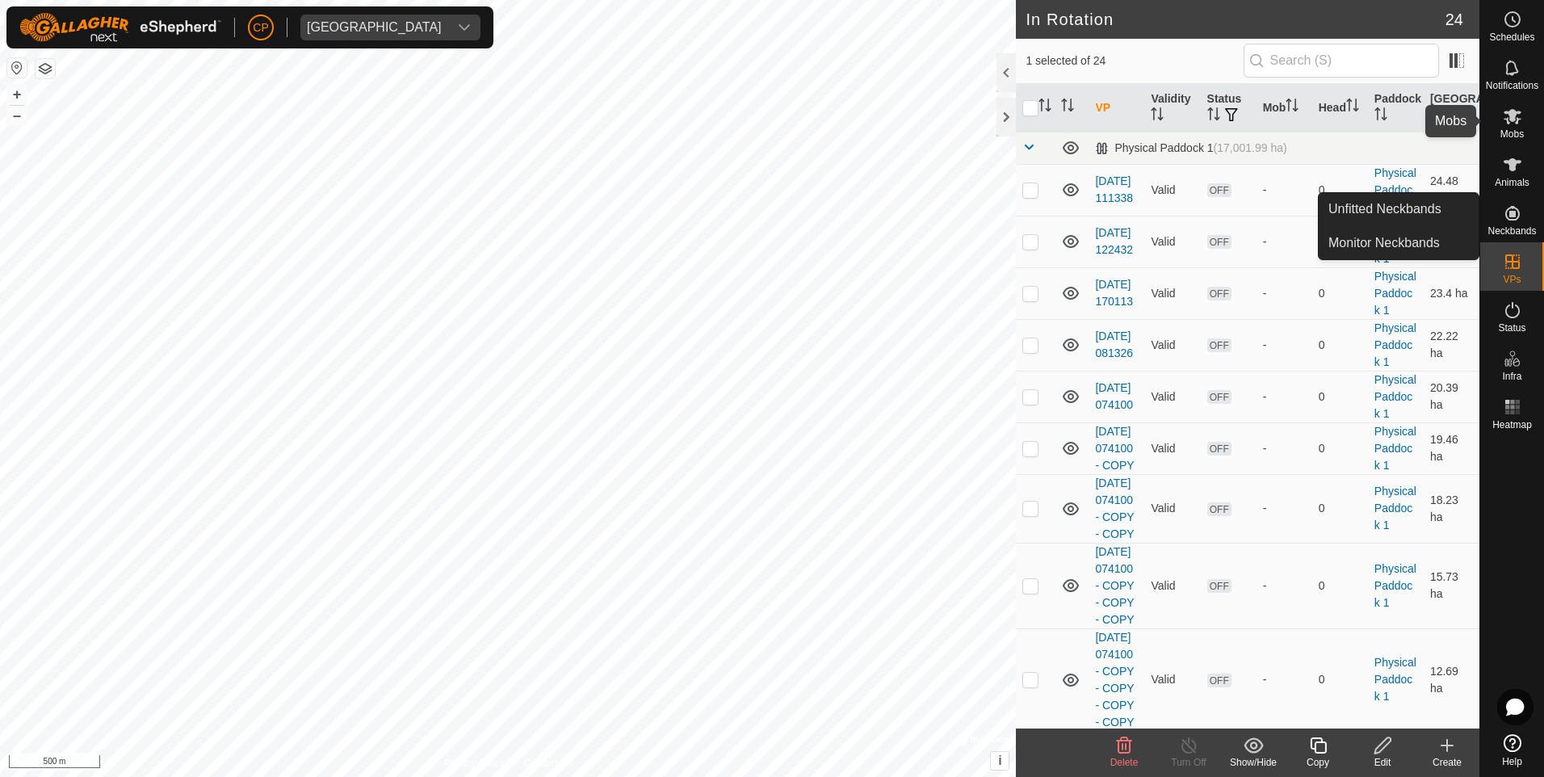
click at [1522, 113] on icon at bounding box center [1512, 116] width 19 height 19
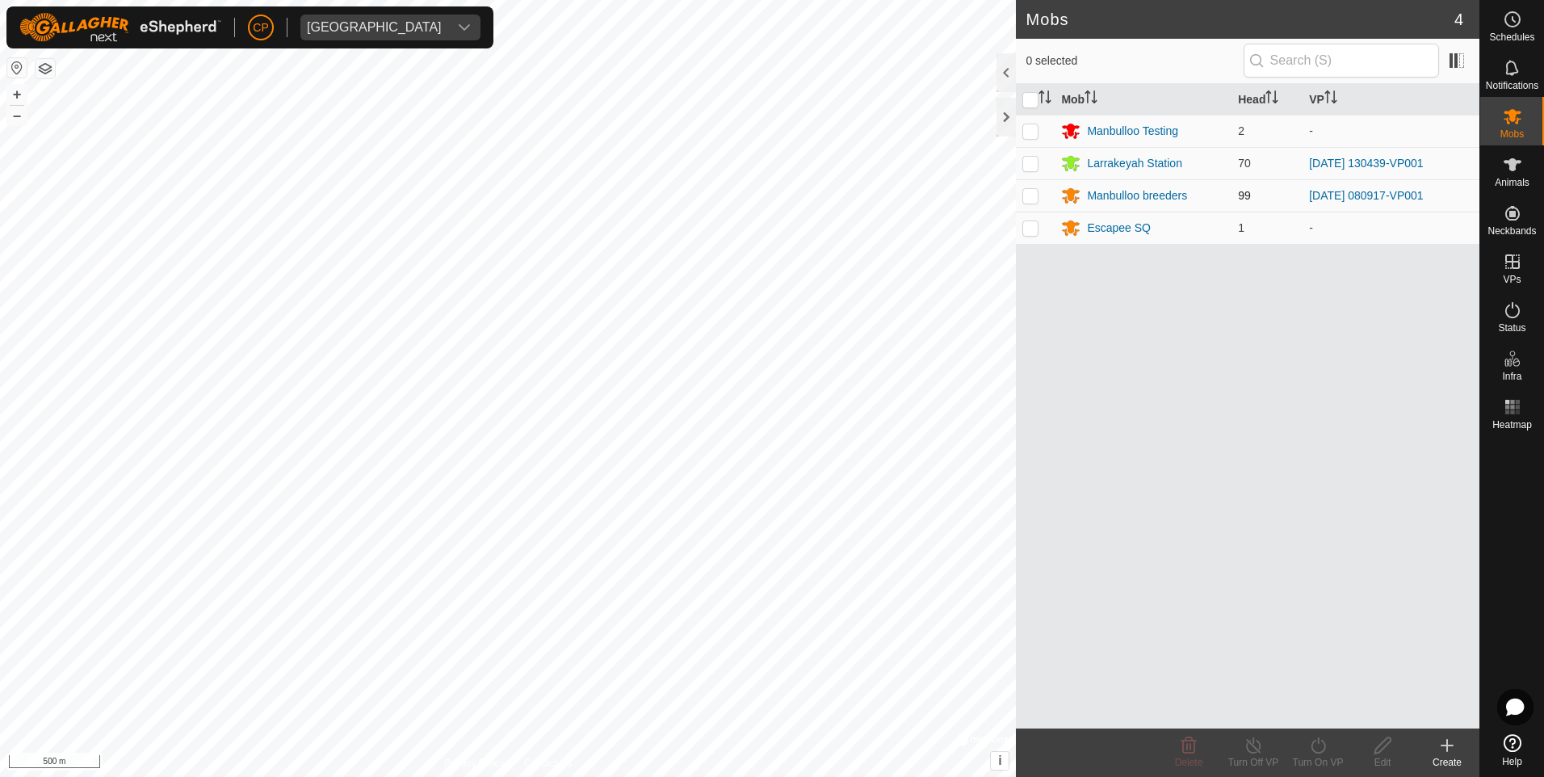
click at [1036, 198] on p-checkbox at bounding box center [1030, 195] width 16 height 13
checkbox input "true"
click at [1026, 227] on p-checkbox at bounding box center [1030, 227] width 16 height 13
checkbox input "true"
click at [1313, 756] on div "Turn On VP" at bounding box center [1318, 752] width 65 height 48
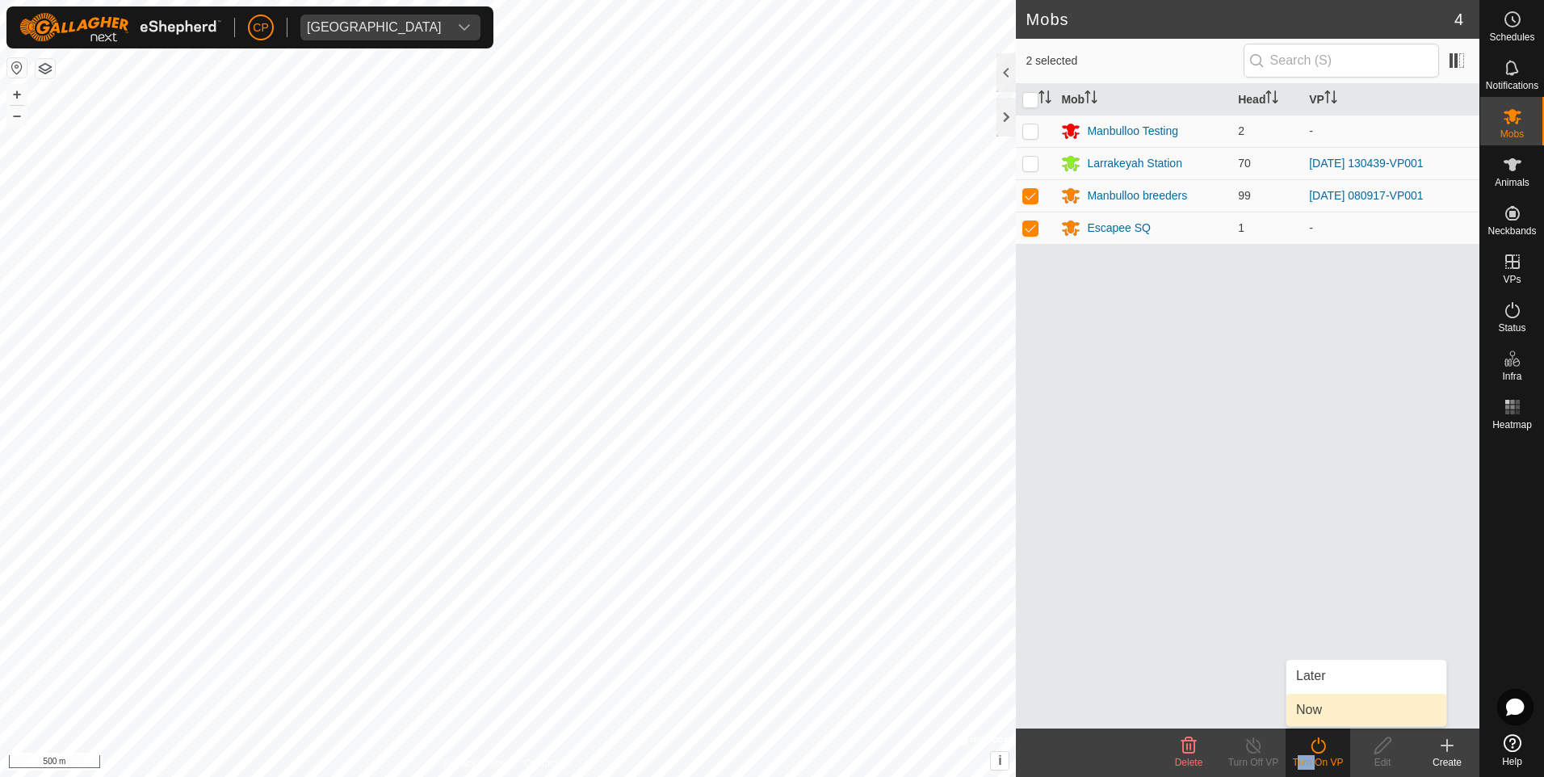
drag, startPoint x: 1314, startPoint y: 756, endPoint x: 1298, endPoint y: 707, distance: 51.8
click at [1298, 707] on link "Now" at bounding box center [1366, 710] width 160 height 32
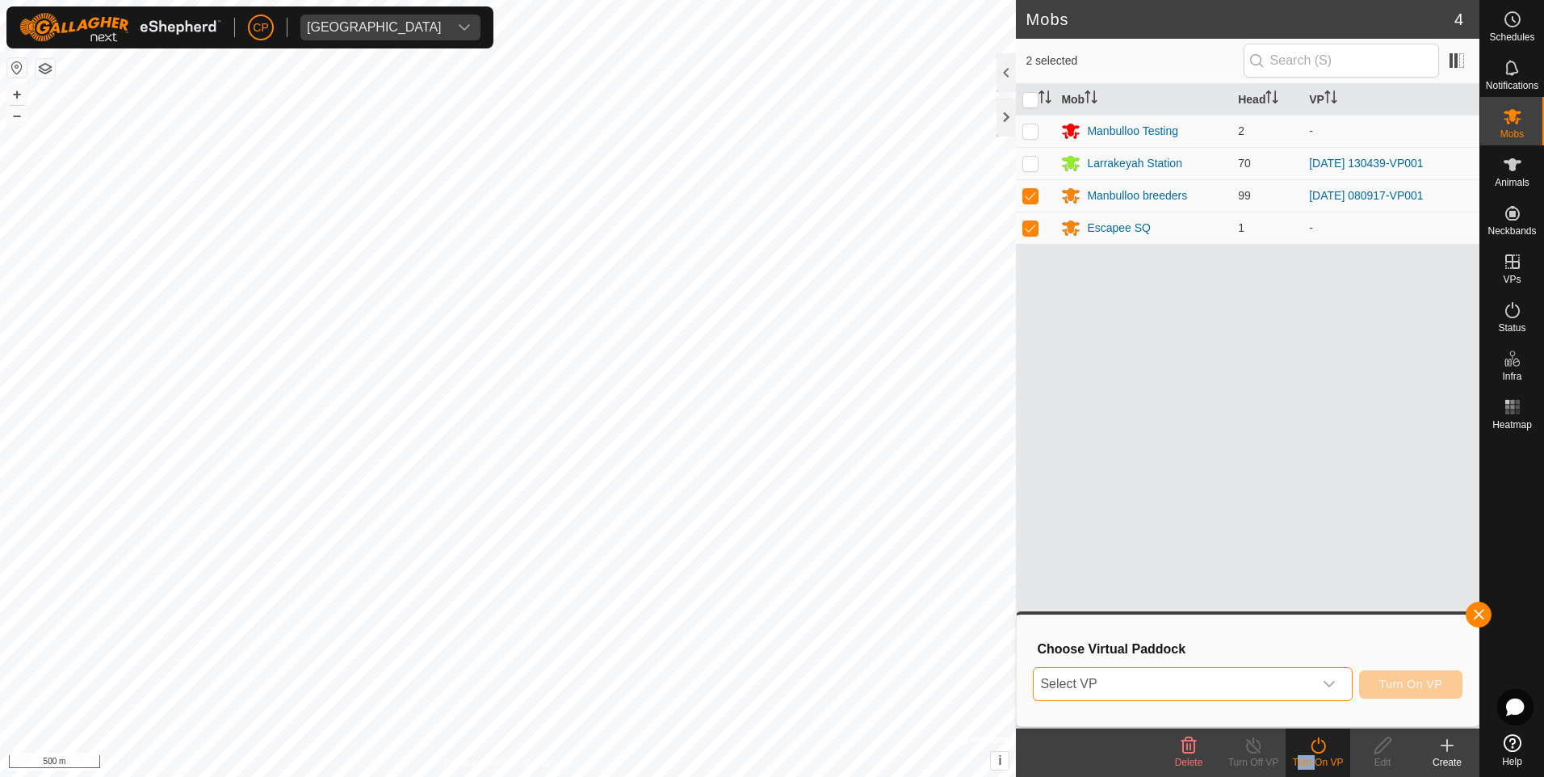
click at [1245, 685] on span "Select VP" at bounding box center [1173, 684] width 279 height 32
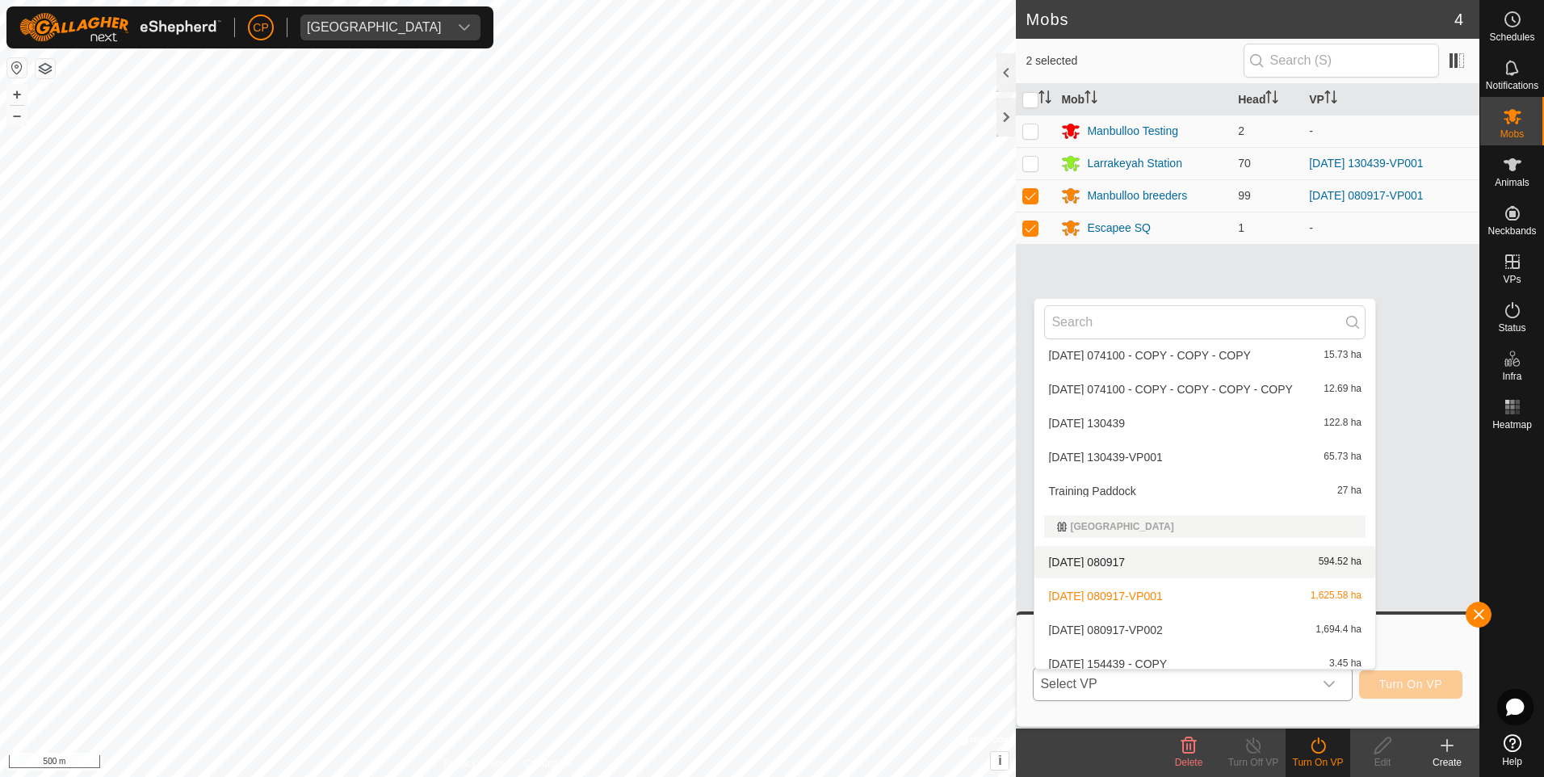
scroll to position [323, 0]
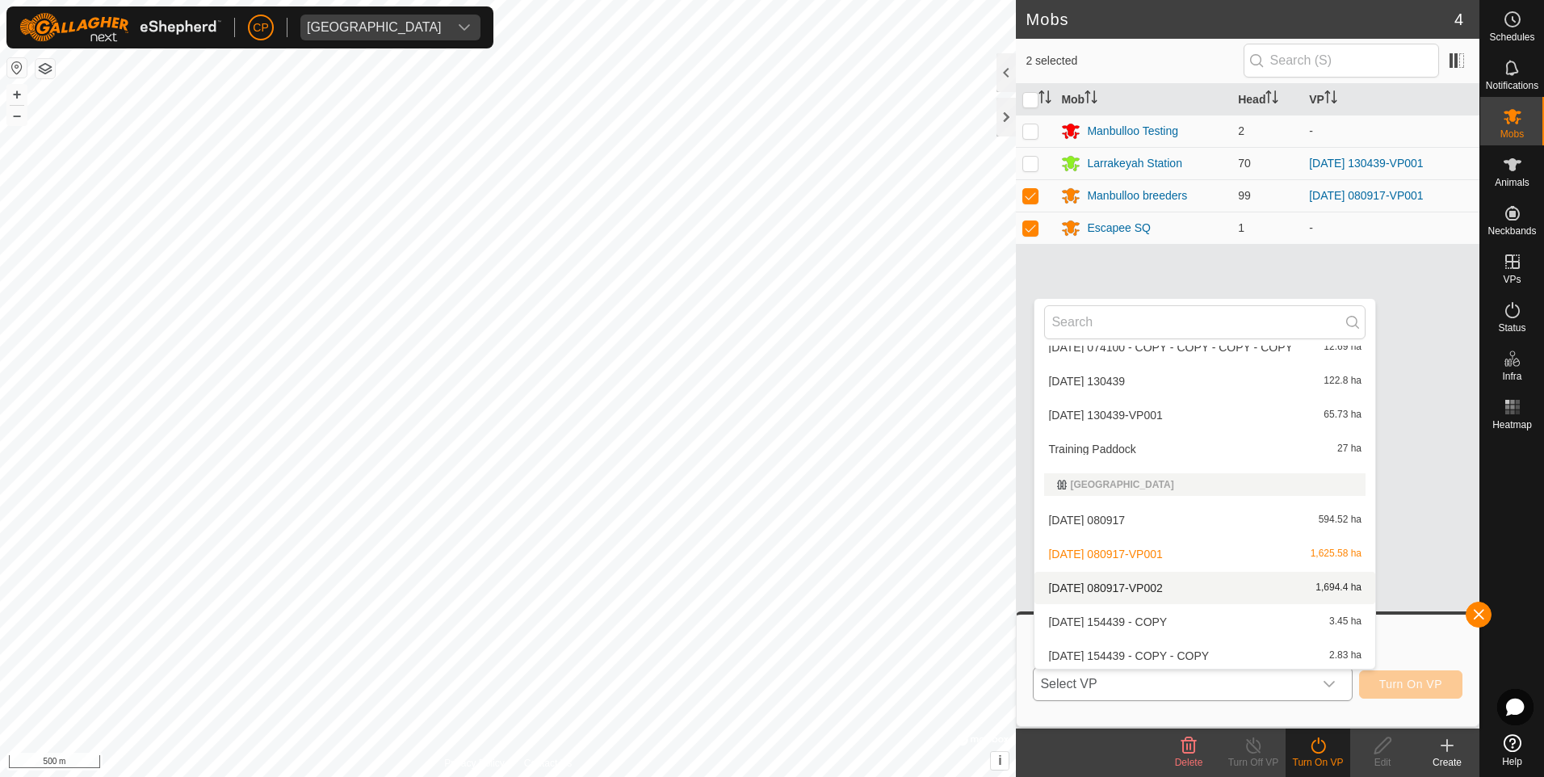
click at [1211, 585] on li "[DATE] 080917-VP002 1,694.4 ha" at bounding box center [1205, 588] width 341 height 32
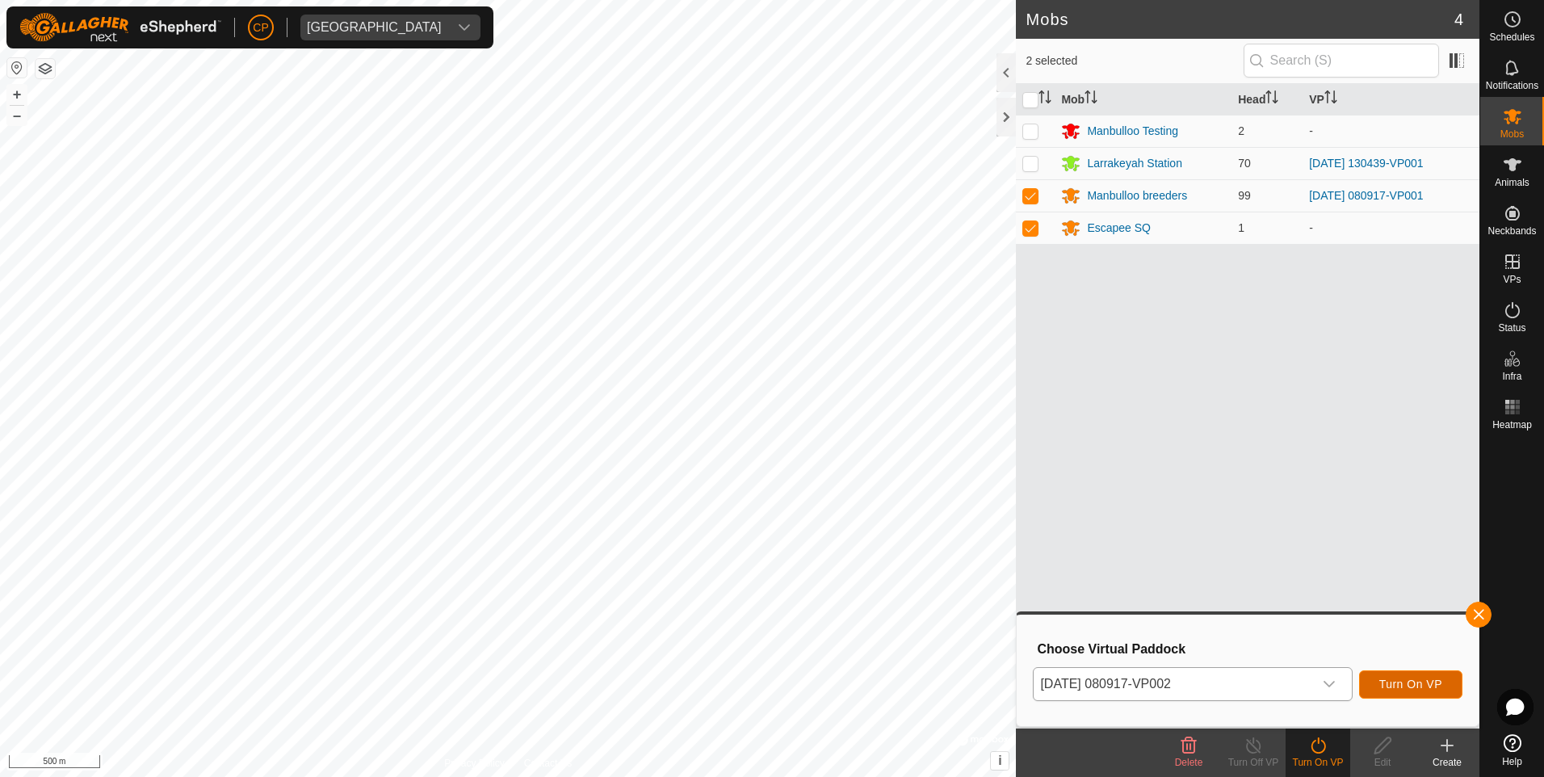
click at [1392, 683] on span "Turn On VP" at bounding box center [1410, 684] width 63 height 13
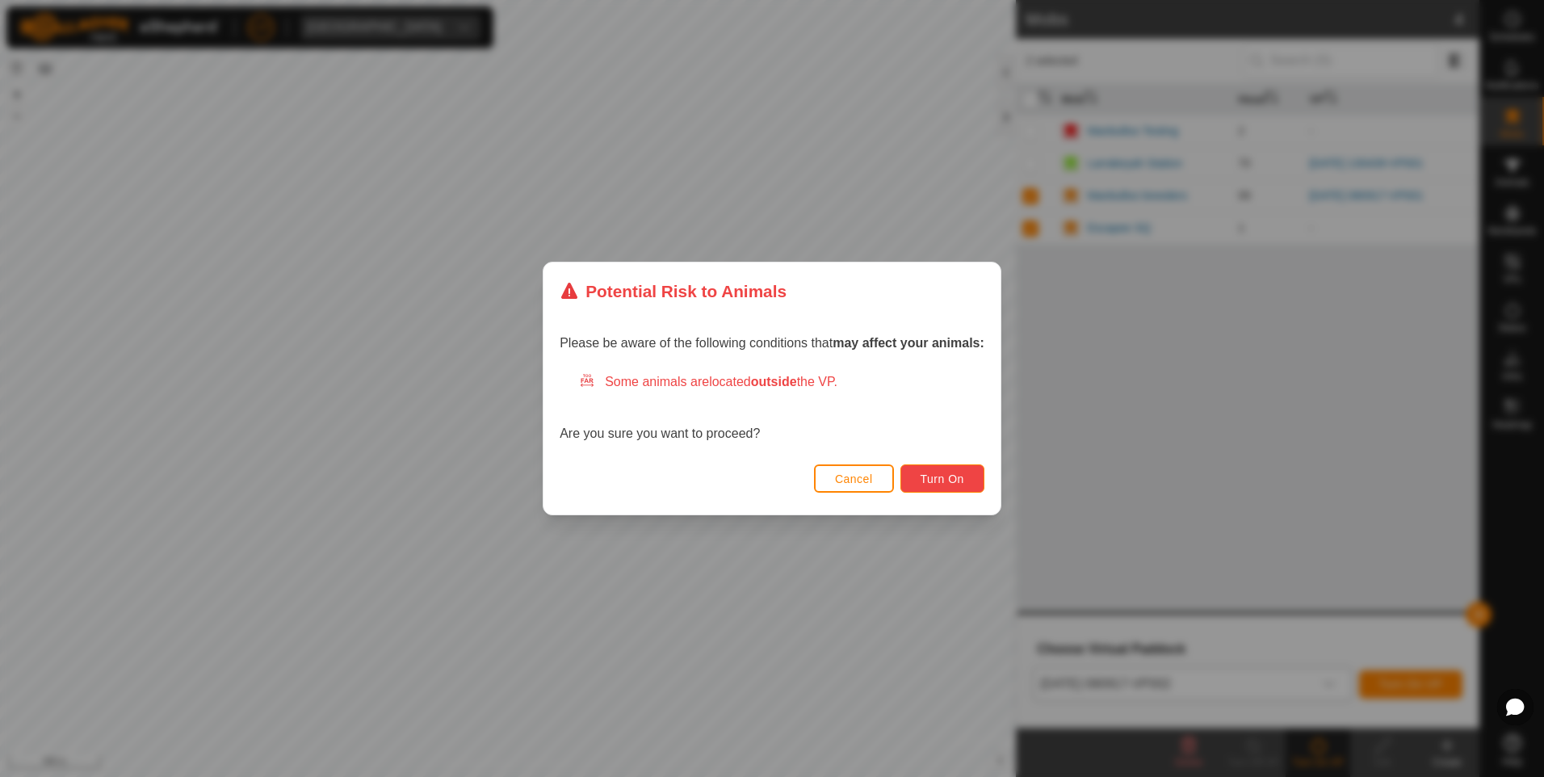
click at [923, 473] on span "Turn On" at bounding box center [943, 478] width 44 height 13
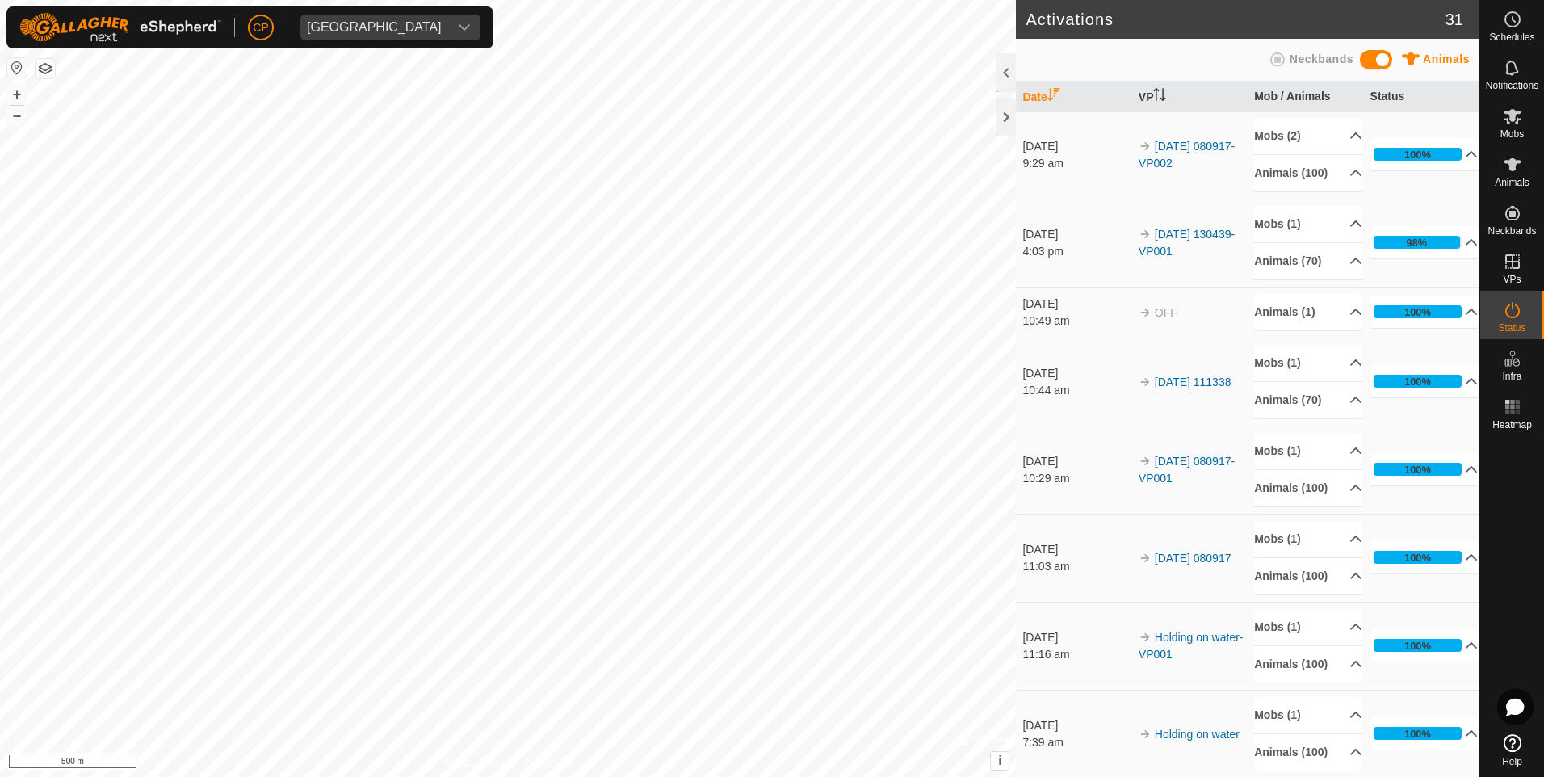
scroll to position [162, 0]
